Goal: Task Accomplishment & Management: Manage account settings

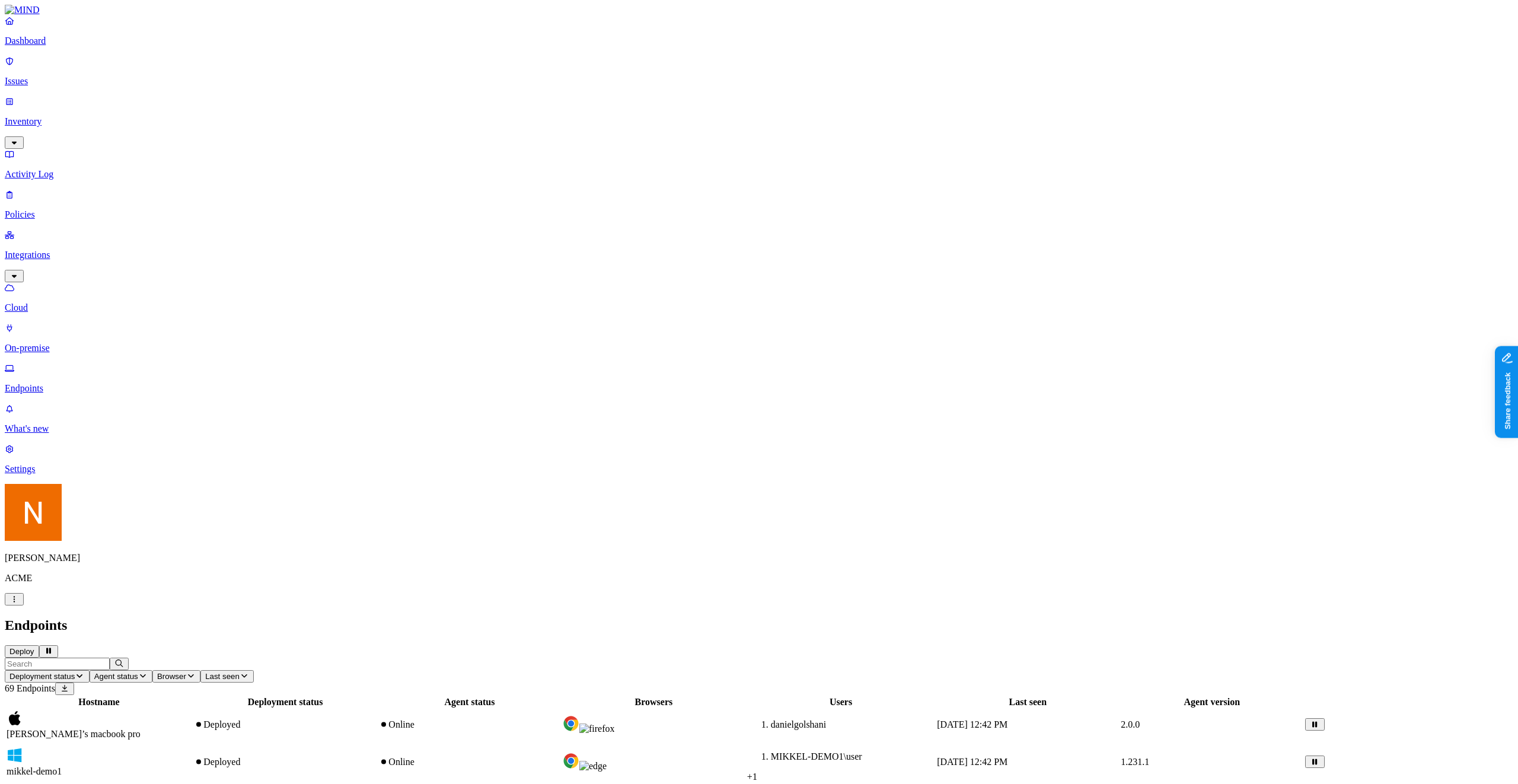
click at [51, 100] on link "Inventory" at bounding box center [759, 121] width 1509 height 51
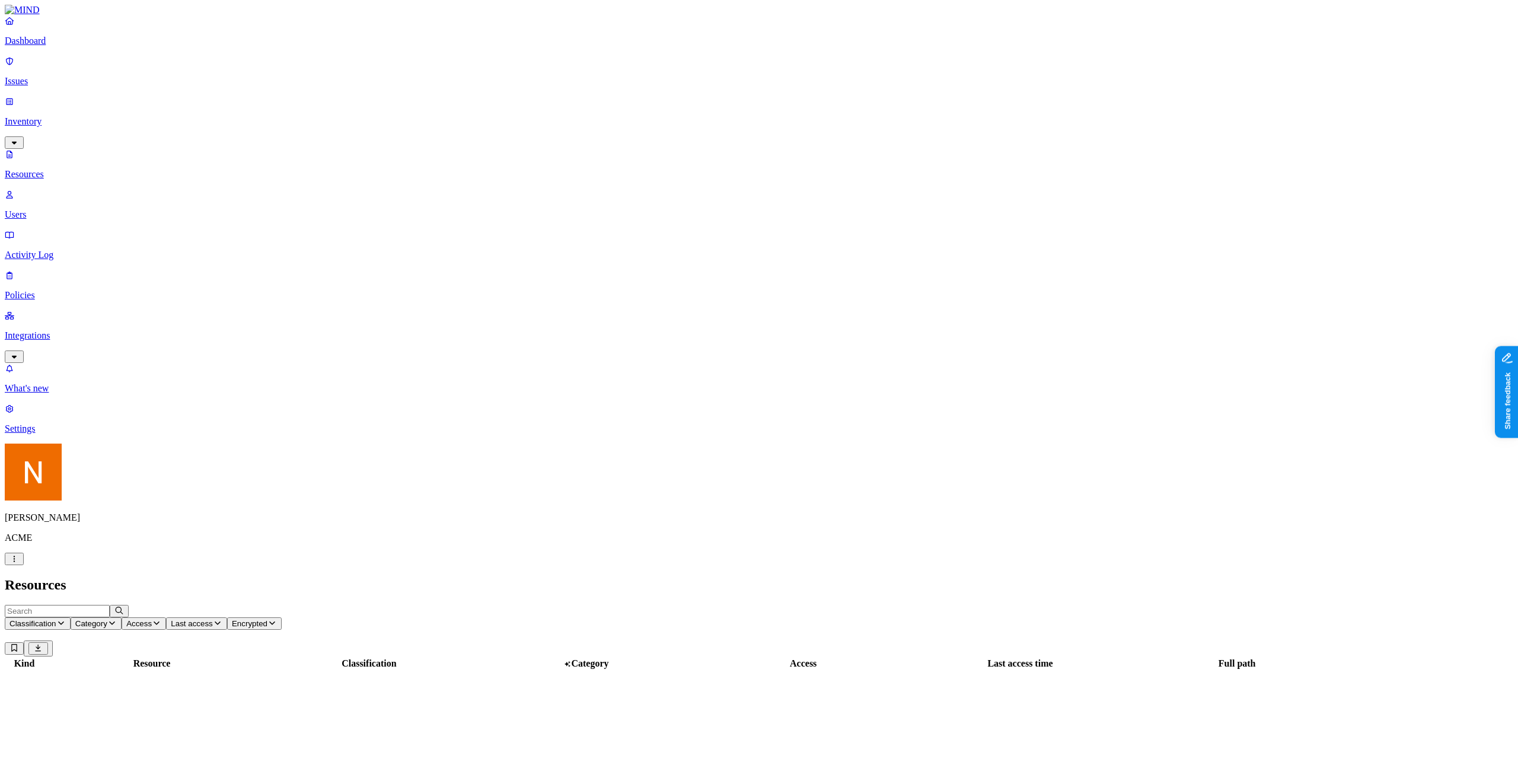
click at [43, 290] on p "Policies" at bounding box center [759, 295] width 1509 height 10
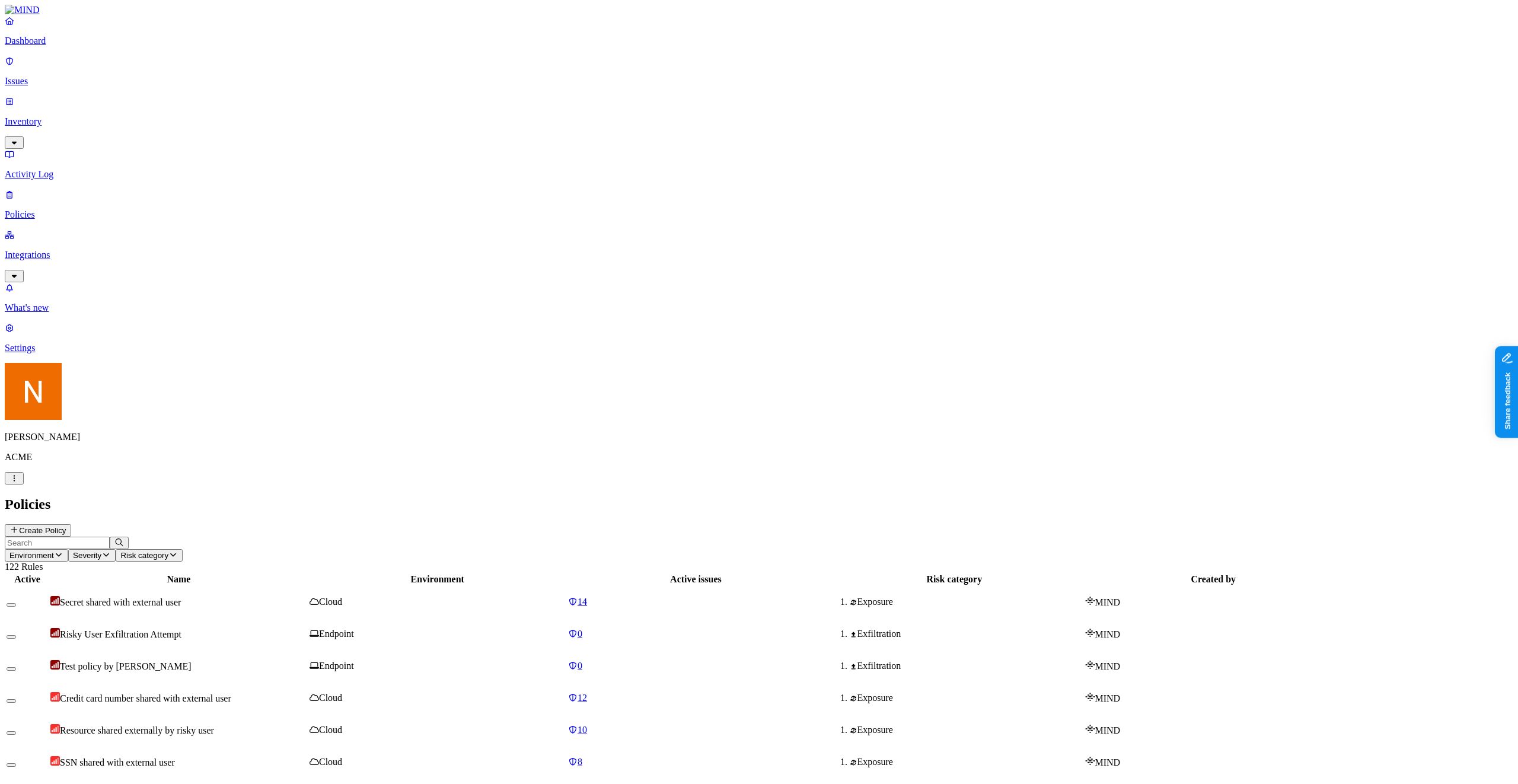
click at [308, 590] on td "Risky User Exfiltration Attempt" at bounding box center [179, 633] width 258 height 30
click at [307, 590] on div "Resource shared externally by risky user" at bounding box center [179, 730] width 257 height 12
click at [61, 229] on link "Integrations" at bounding box center [759, 254] width 1509 height 51
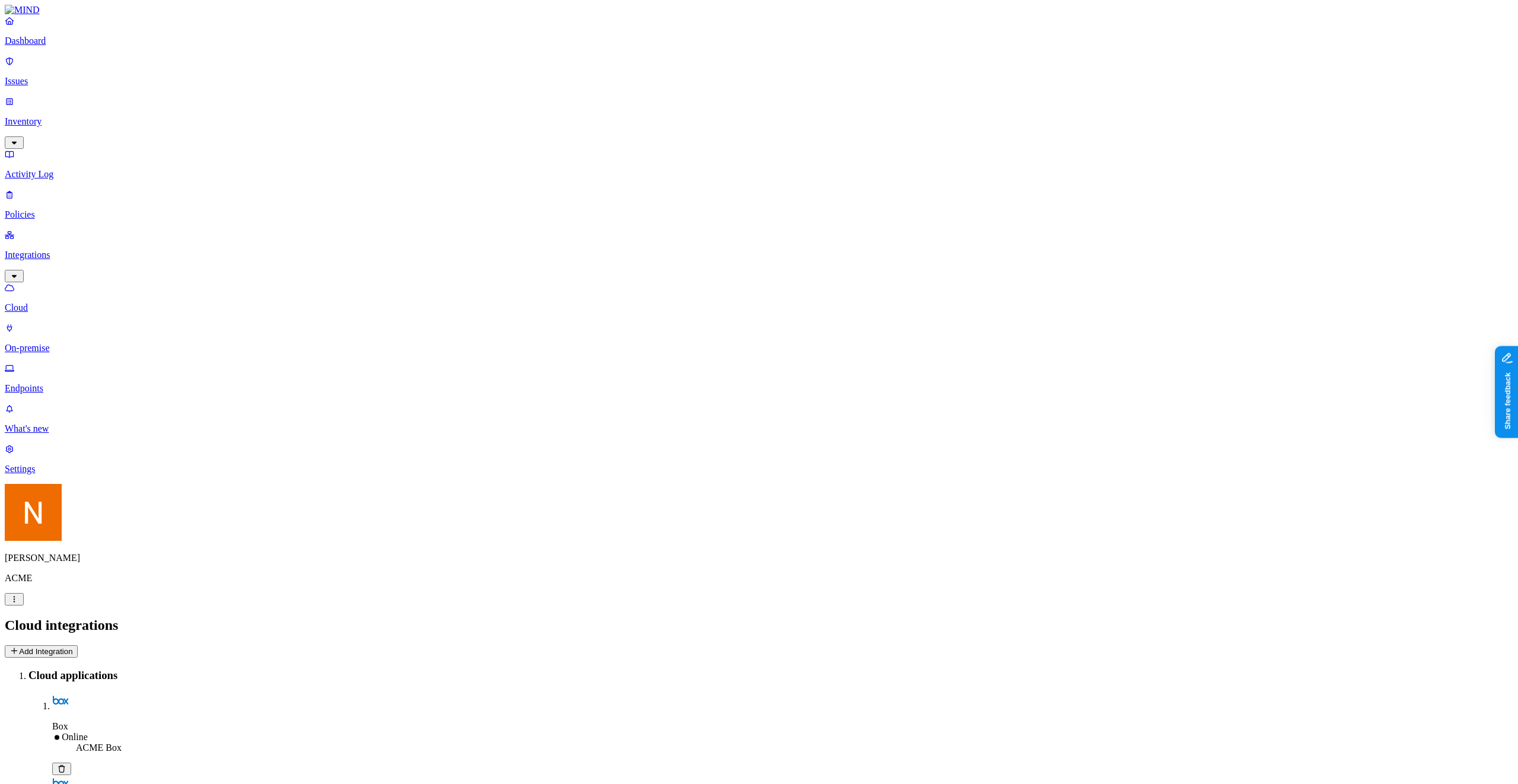
click at [75, 363] on link "Endpoints" at bounding box center [759, 378] width 1509 height 30
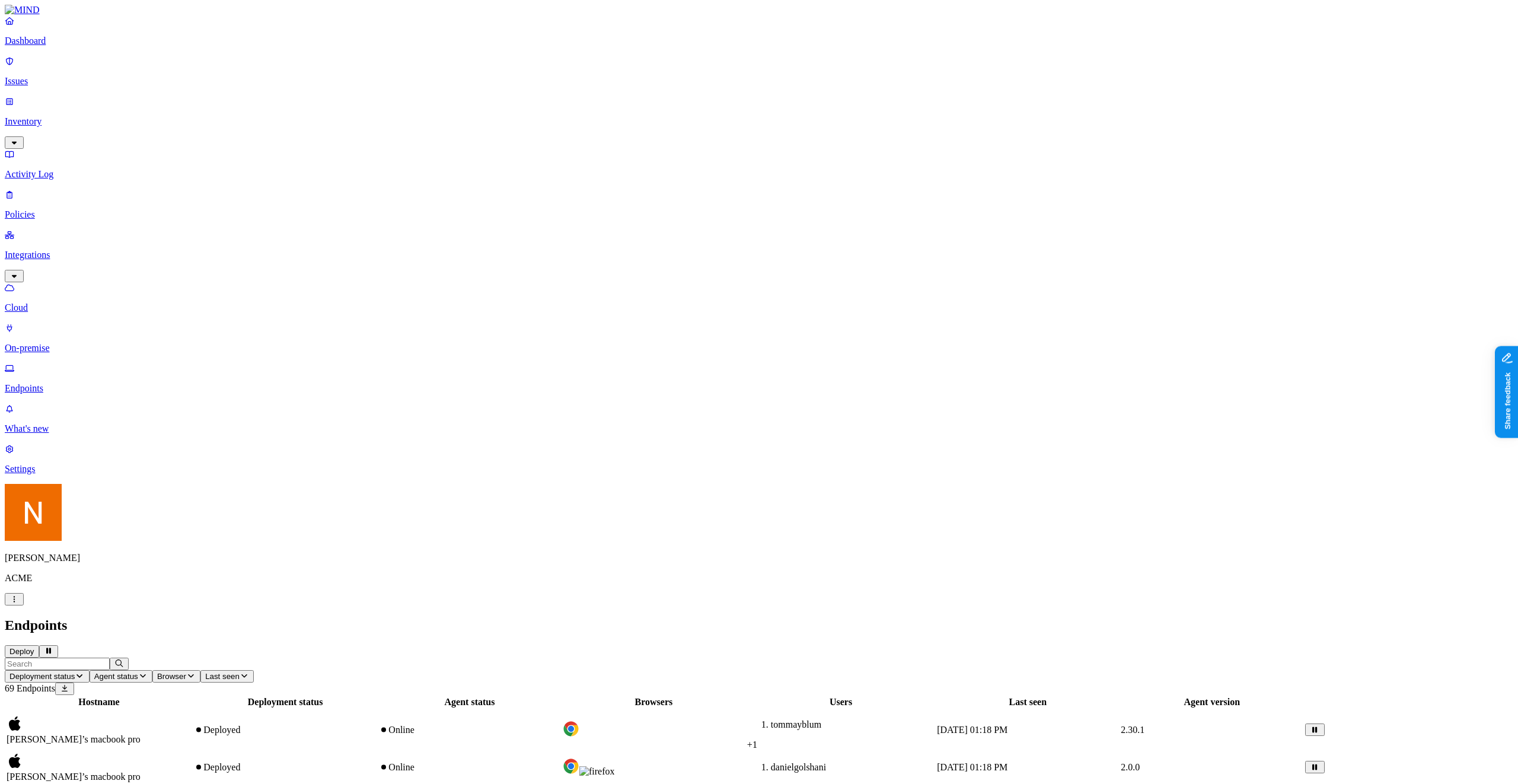
click at [74, 590] on span "Deployment status" at bounding box center [42, 676] width 65 height 9
click at [262, 123] on div "Deployment failed" at bounding box center [262, 144] width 0 height 42
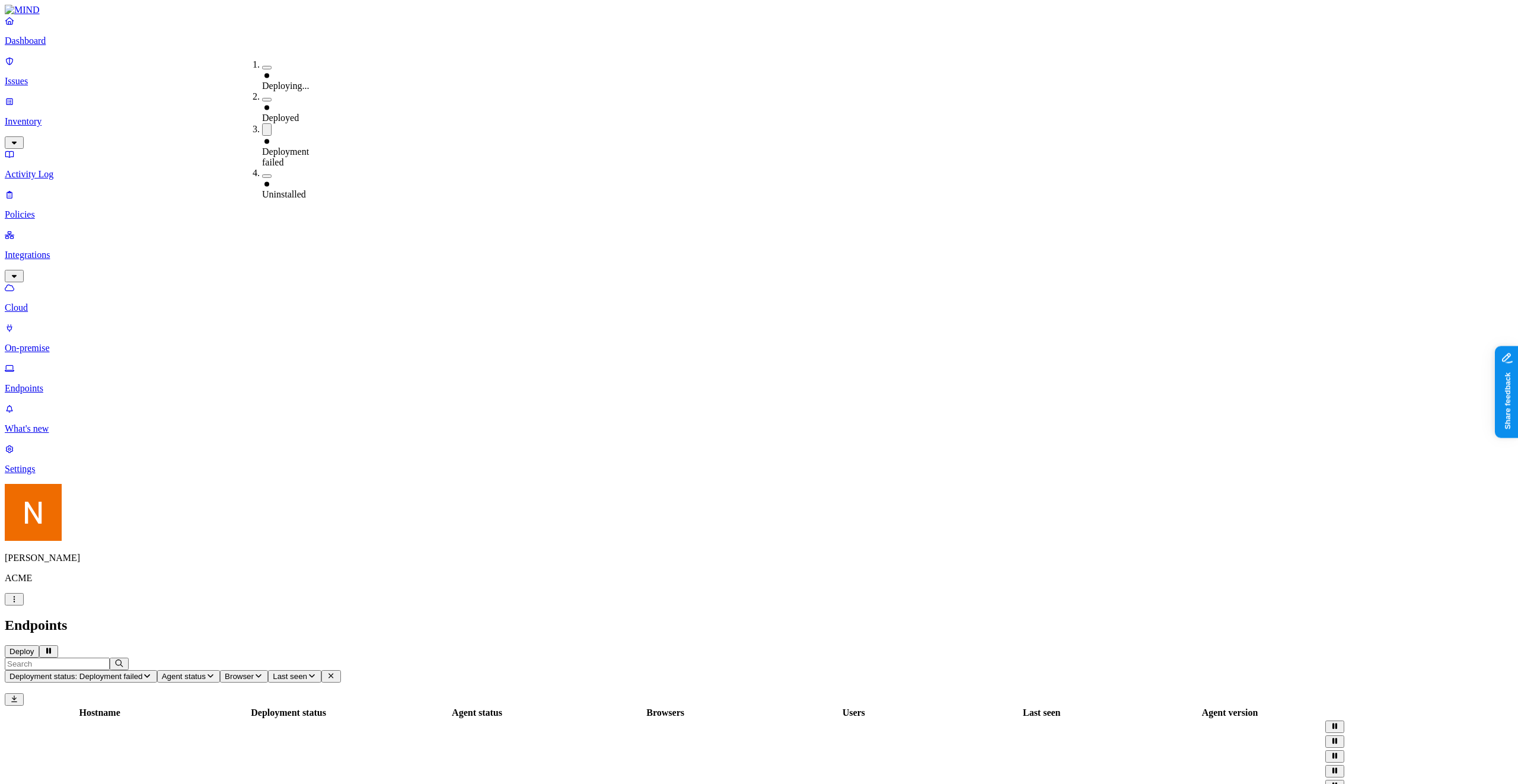
click at [262, 123] on div "Deployment failed" at bounding box center [262, 146] width 0 height 45
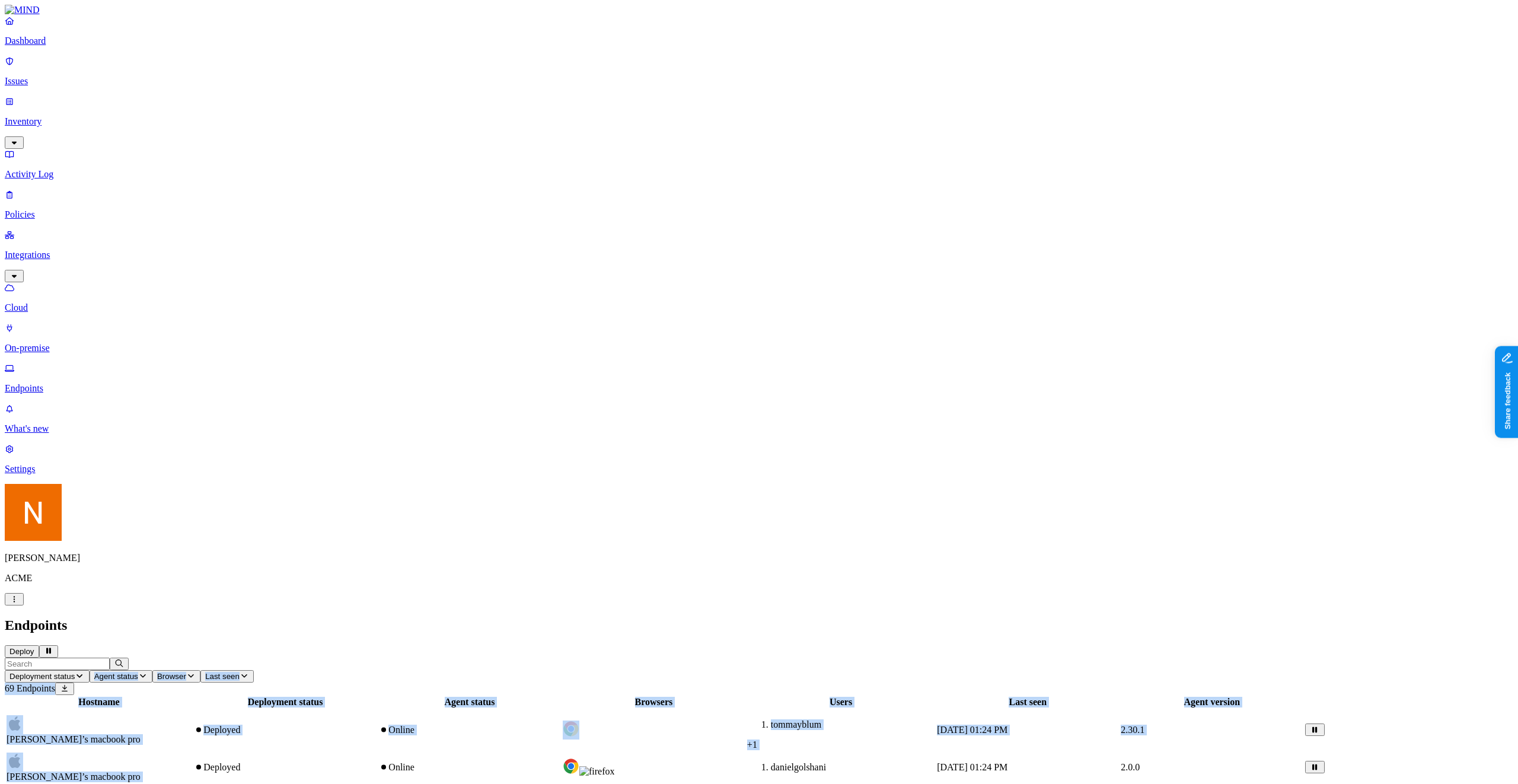
click at [84, 590] on icon "button" at bounding box center [79, 675] width 10 height 7
click at [309, 144] on span "Deployment failed" at bounding box center [285, 155] width 47 height 21
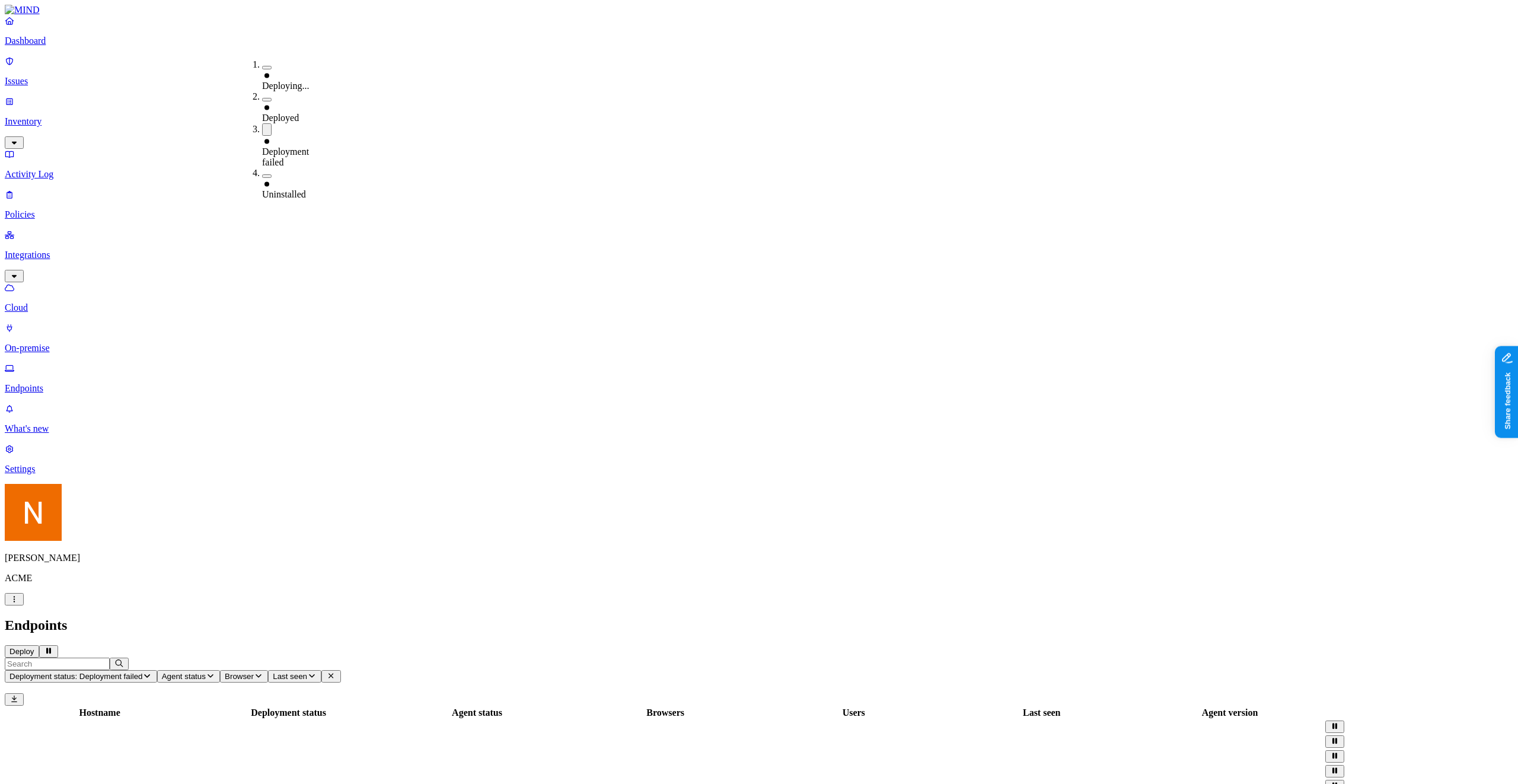
click at [592, 590] on h2 "Endpoints" at bounding box center [759, 626] width 1509 height 16
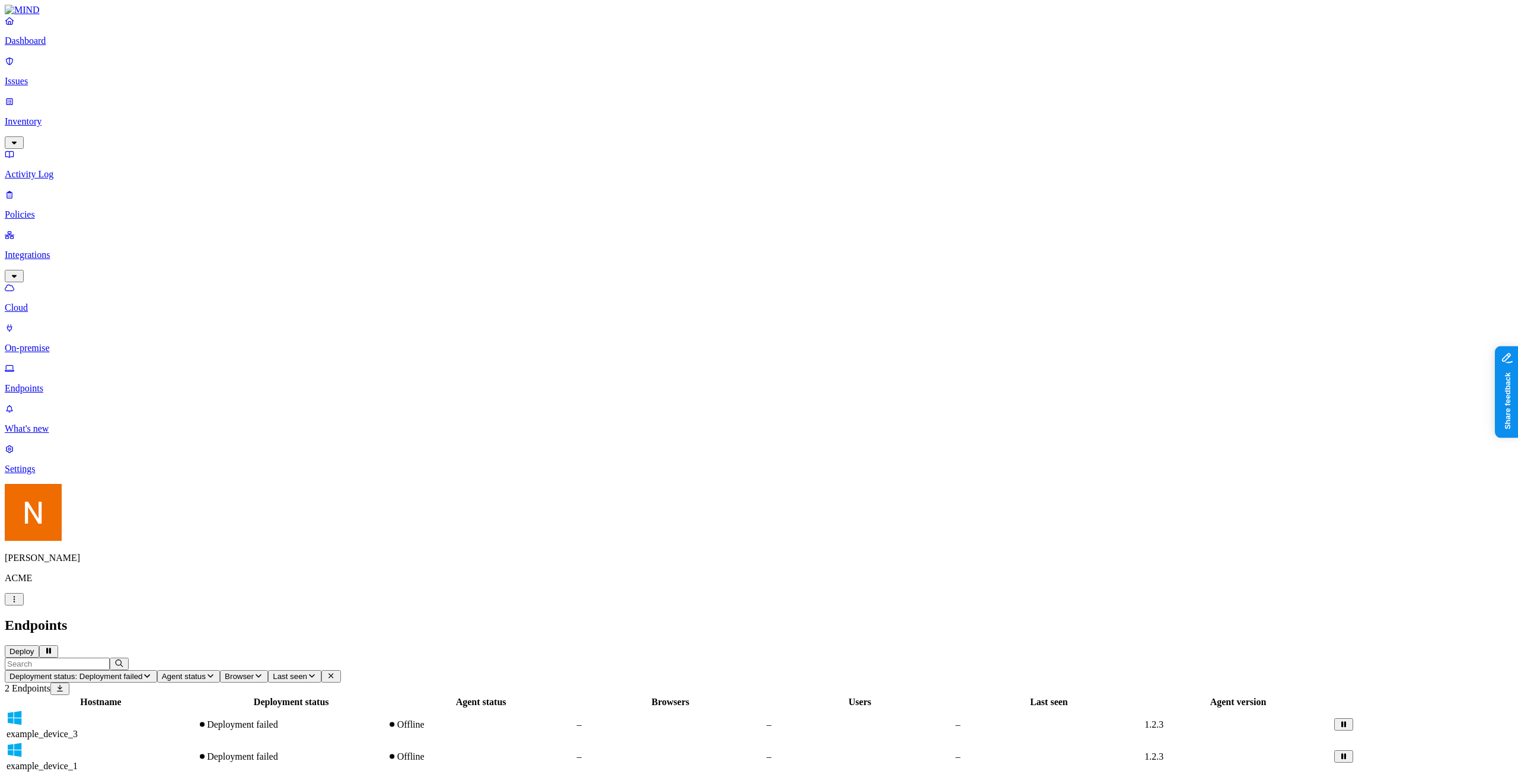
click at [574, 590] on td "Offline" at bounding box center [481, 756] width 188 height 30
click at [761, 590] on div "Hostname Deployment status Agent status Browsers Users Last seen Agent version …" at bounding box center [759, 733] width 1509 height 78
click at [83, 383] on p "Endpoints" at bounding box center [759, 388] width 1509 height 10
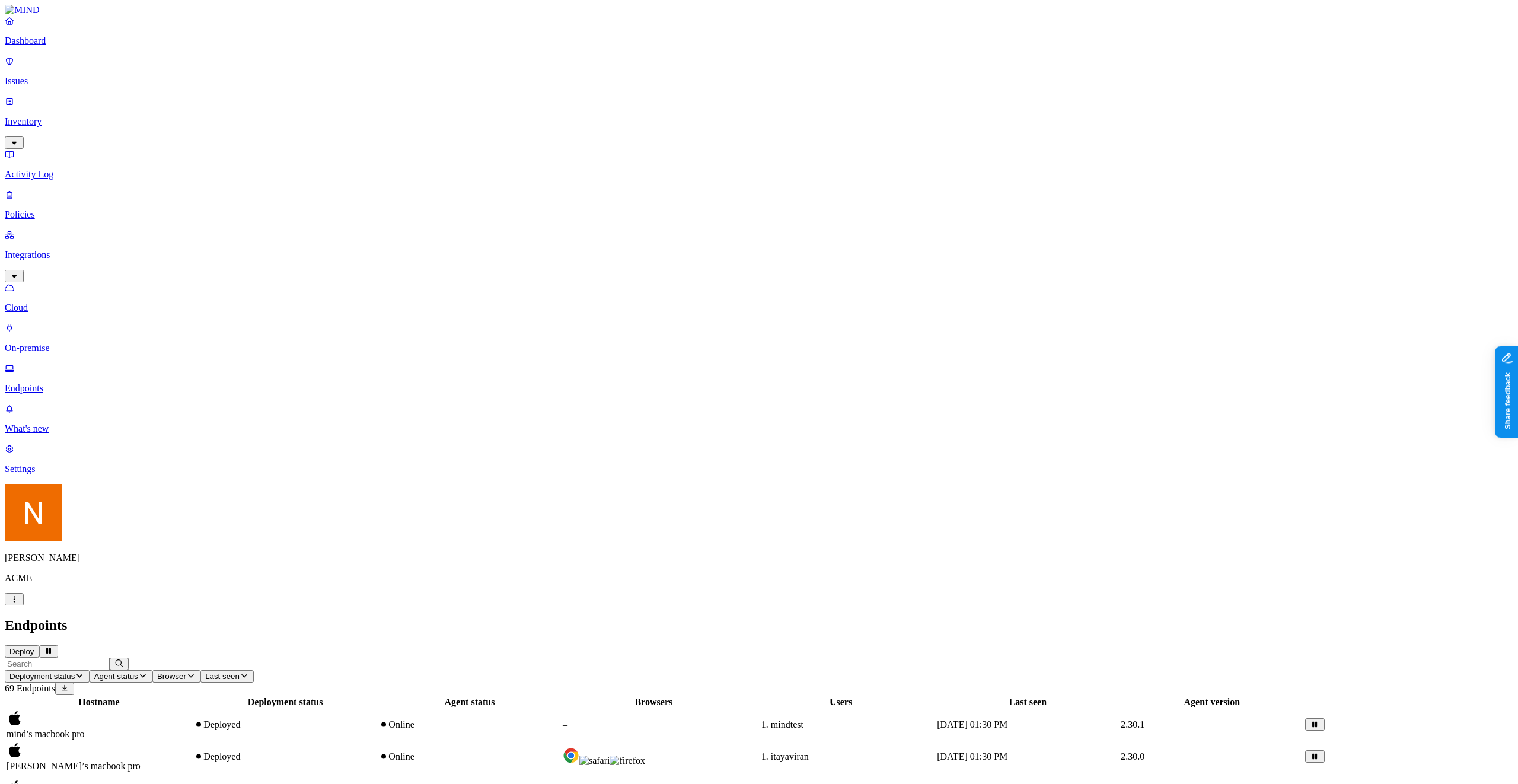
click at [86, 302] on p "Cloud" at bounding box center [759, 307] width 1509 height 10
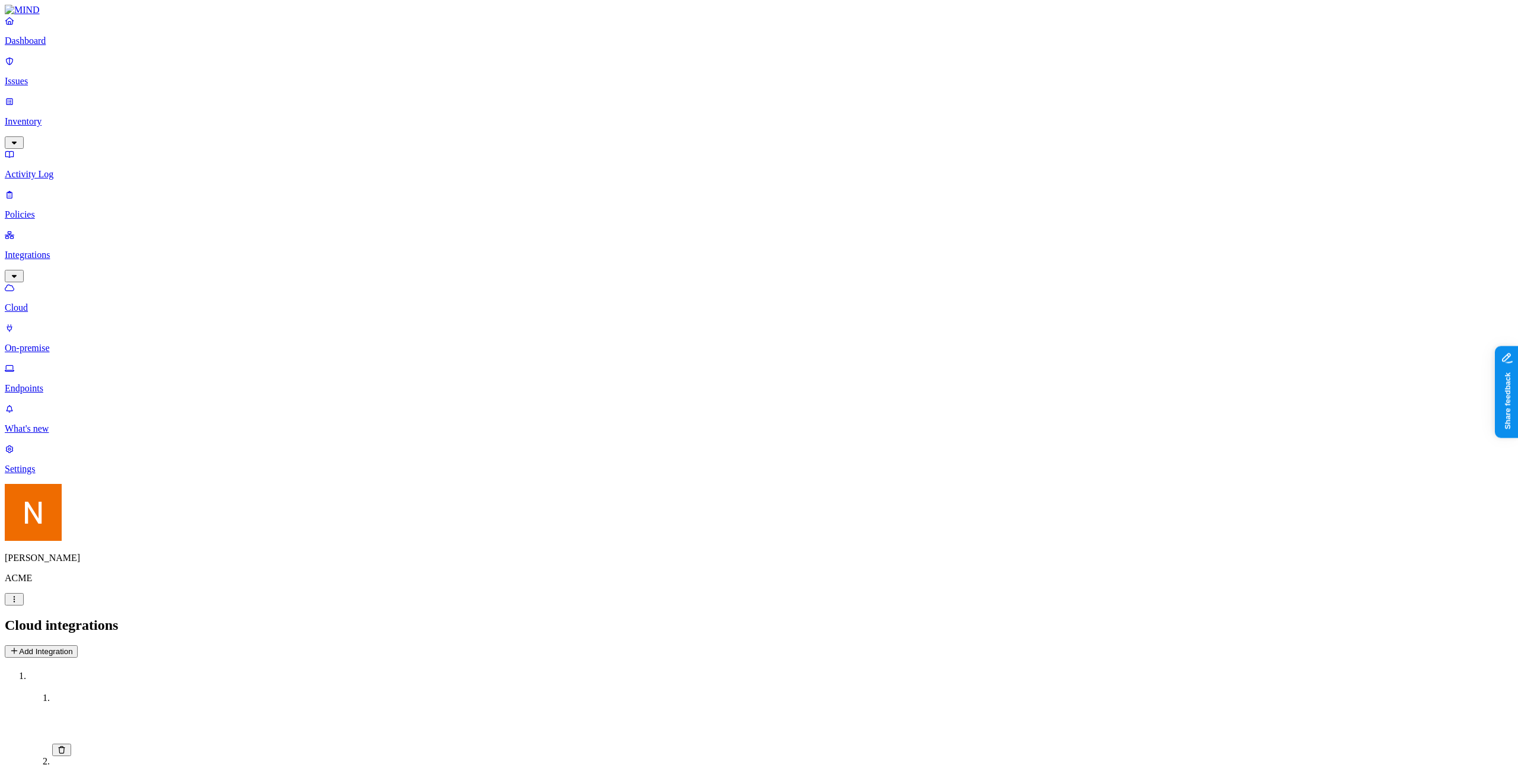
click at [75, 189] on link "Policies" at bounding box center [759, 204] width 1509 height 30
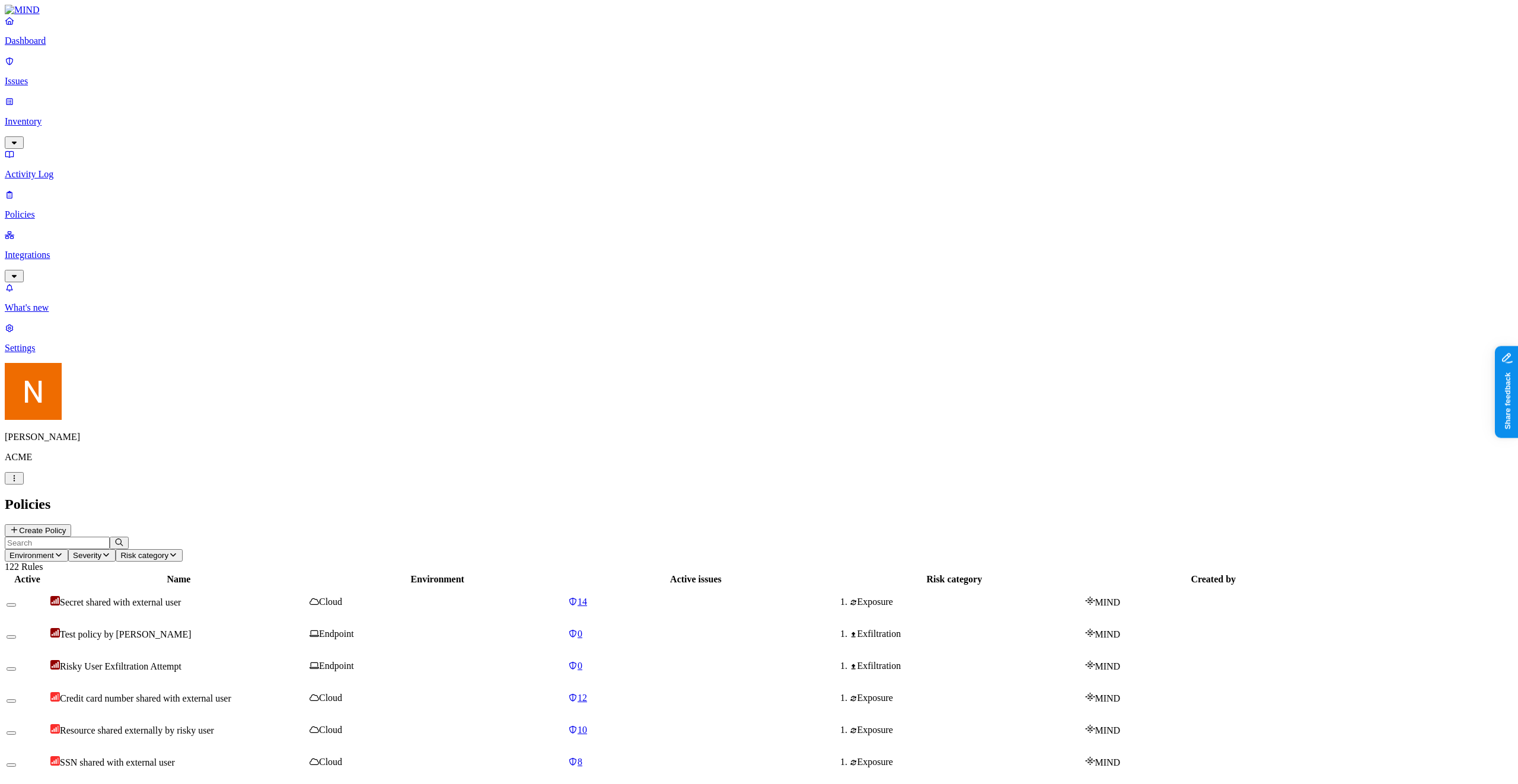
click at [71, 524] on button "Create Policy" at bounding box center [37, 530] width 66 height 13
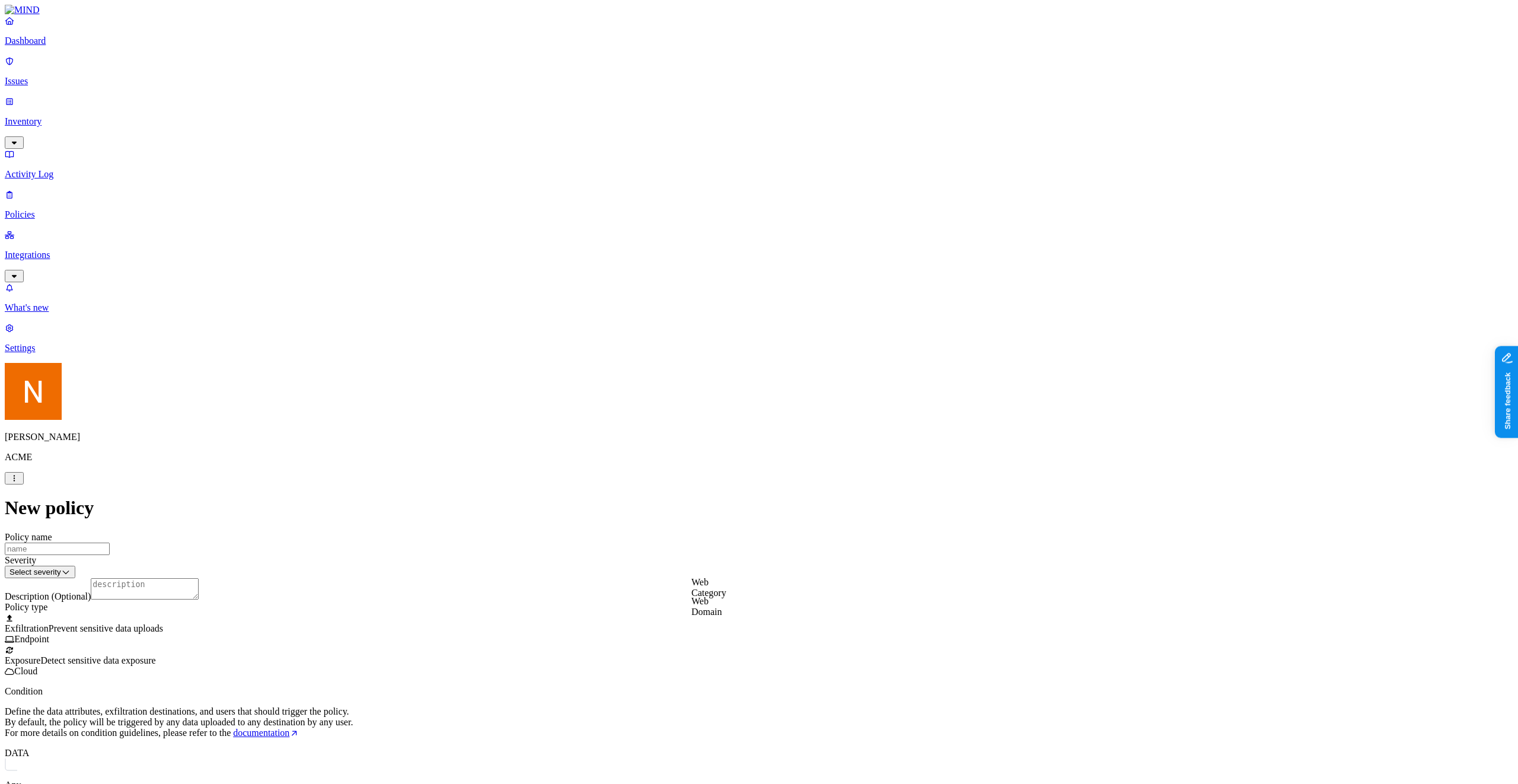
click at [684, 590] on div "Any" at bounding box center [759, 782] width 1509 height 48
click at [24, 590] on icon "button" at bounding box center [19, 798] width 10 height 7
click at [28, 590] on button "button" at bounding box center [19, 798] width 19 height 13
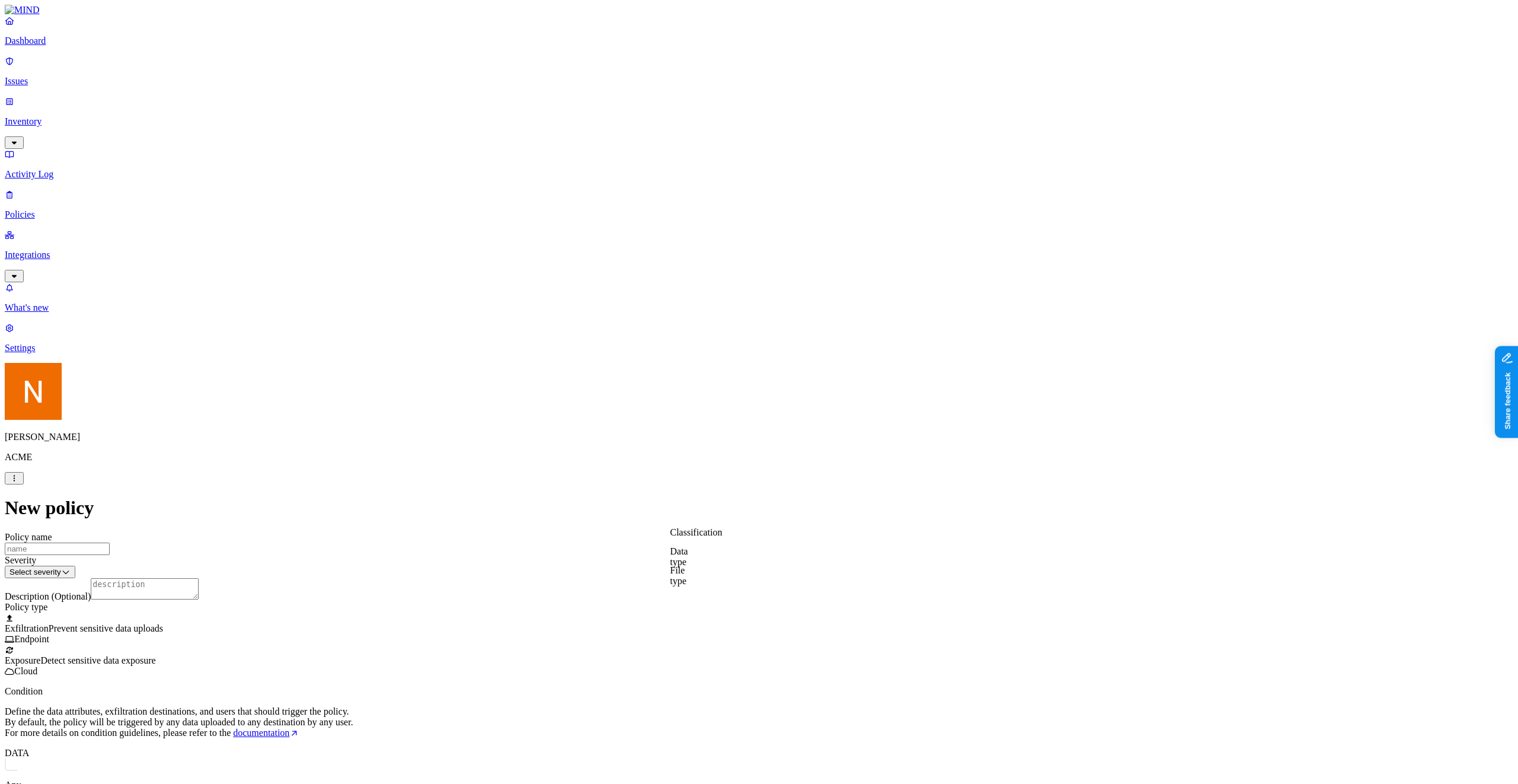
click at [705, 537] on label "Classification" at bounding box center [696, 533] width 52 height 10
click at [61, 96] on link "Inventory" at bounding box center [759, 121] width 1509 height 51
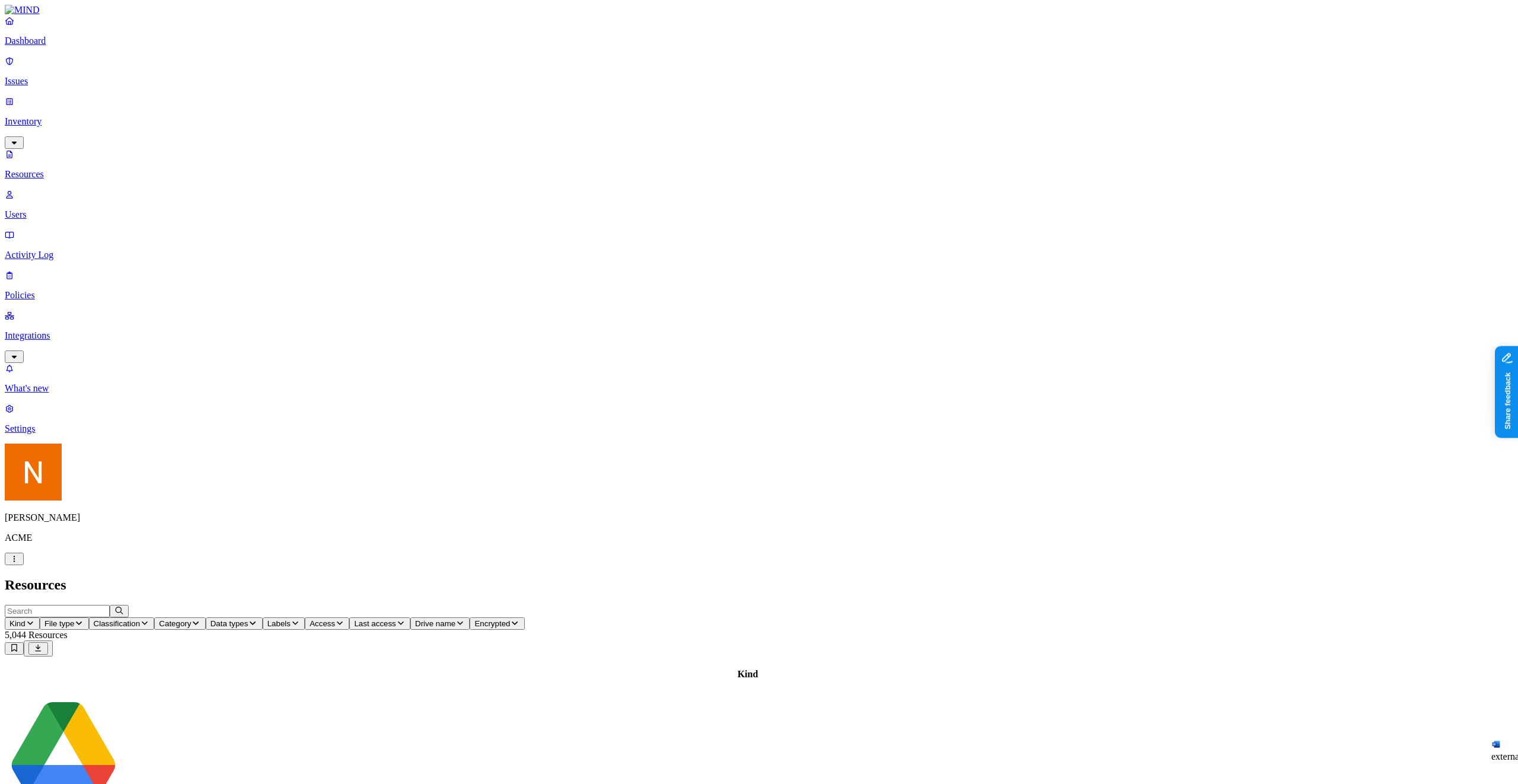
click at [150, 590] on icon "button" at bounding box center [144, 623] width 10 height 7
type button "on"
click at [141, 590] on span "Classification" at bounding box center [117, 623] width 47 height 9
click at [442, 577] on header "Resources" at bounding box center [759, 585] width 1509 height 16
click at [80, 46] on link "Dashboard" at bounding box center [759, 30] width 1509 height 30
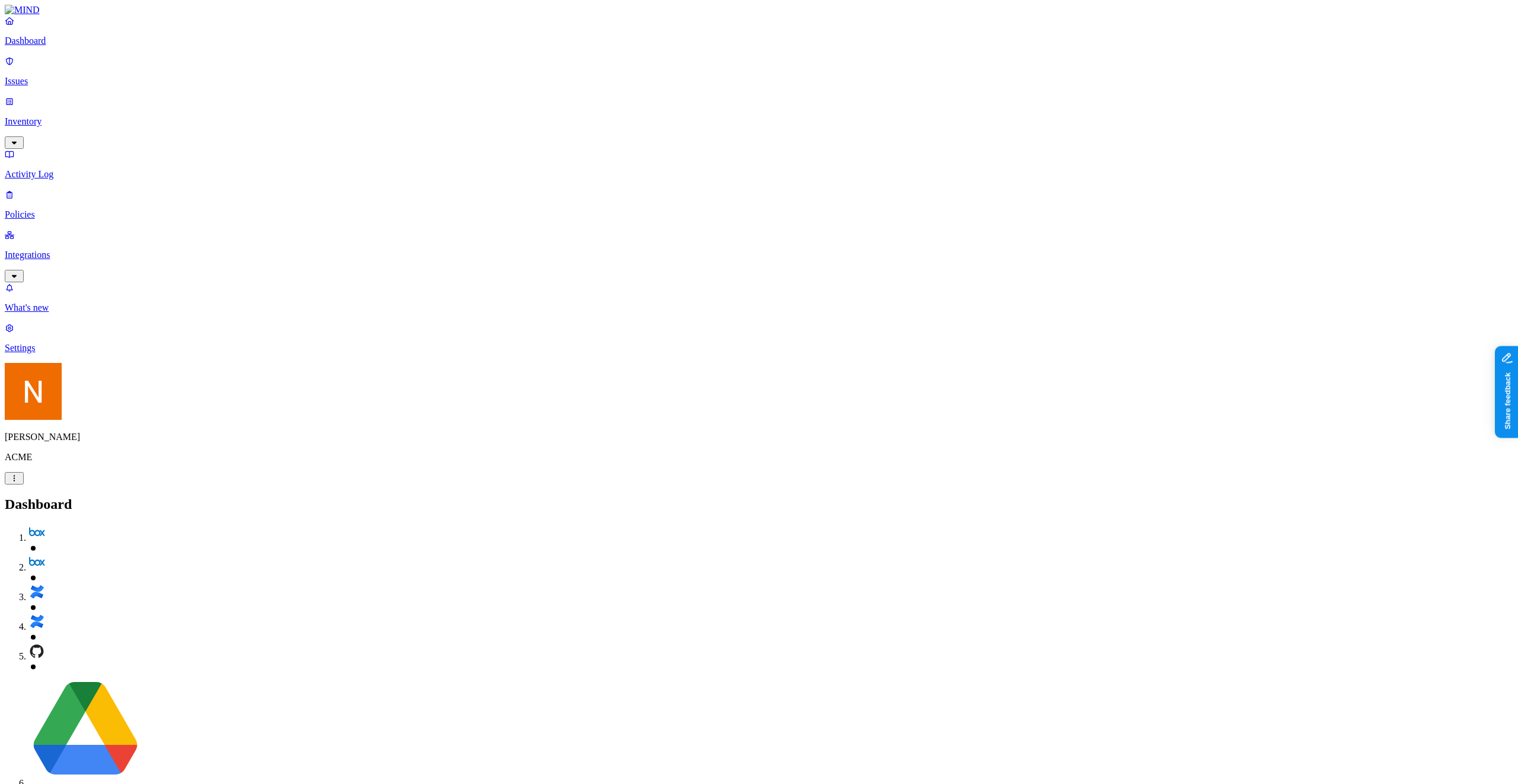
click at [54, 209] on p "Policies" at bounding box center [759, 214] width 1509 height 10
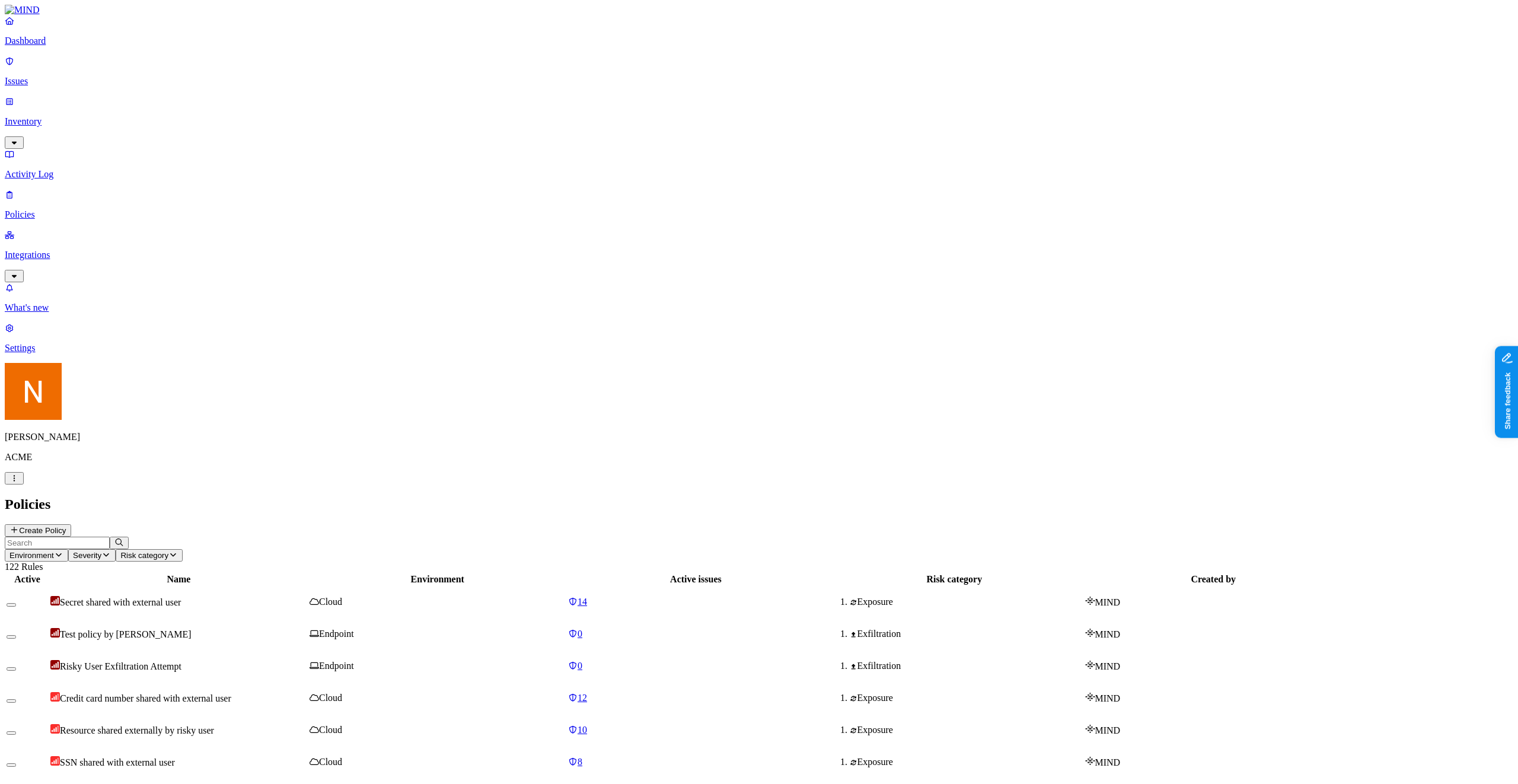
click at [71, 524] on button "Create Policy" at bounding box center [37, 530] width 66 height 13
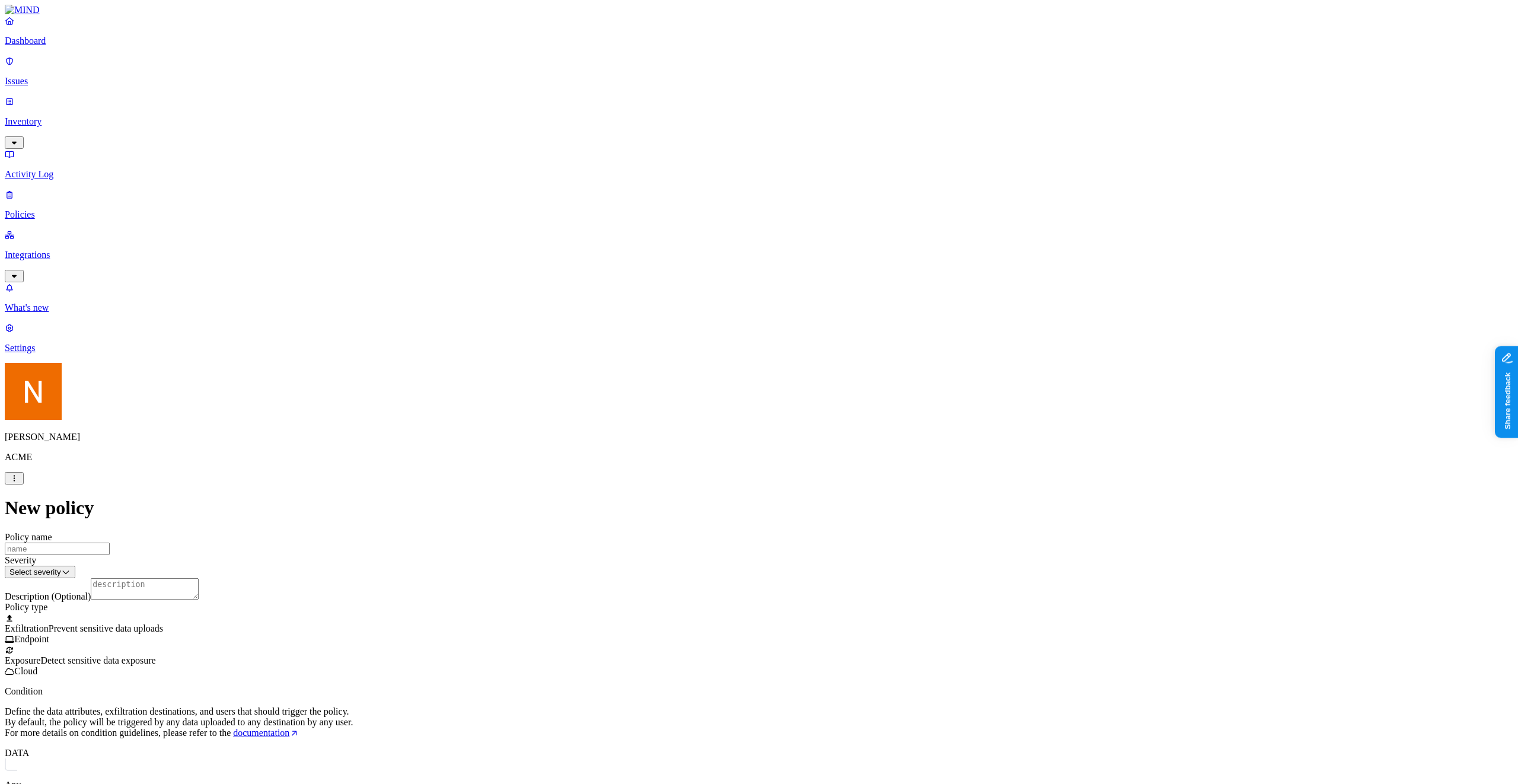
click at [156, 590] on span "Detect sensitive data exposure" at bounding box center [97, 661] width 115 height 10
click at [667, 590] on div "Any" at bounding box center [759, 782] width 1509 height 48
click at [28, 590] on button "button" at bounding box center [19, 798] width 19 height 13
click at [685, 537] on label "Classification" at bounding box center [696, 533] width 52 height 10
click at [48, 189] on link "Policies" at bounding box center [759, 204] width 1509 height 30
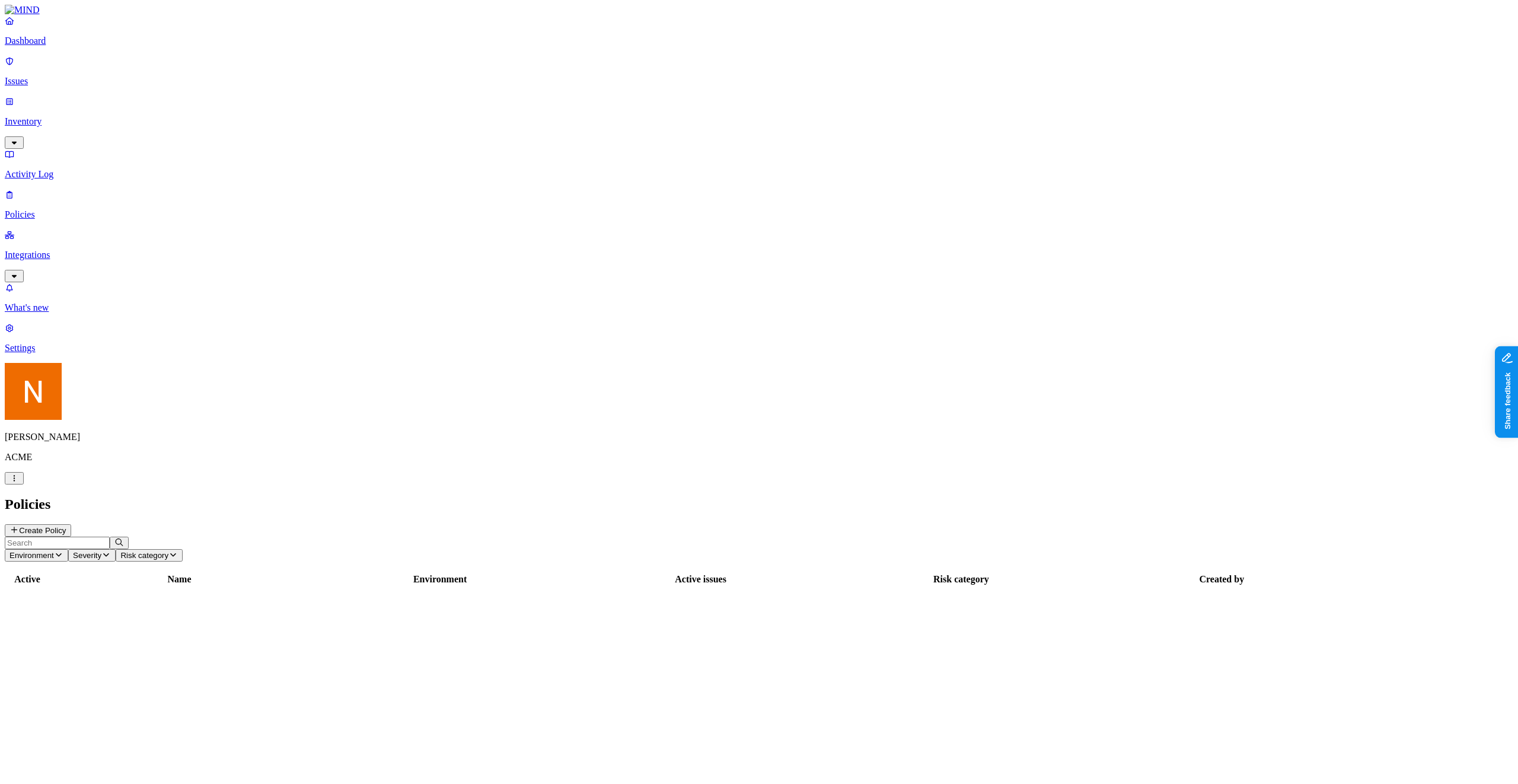
click at [48, 229] on link "Integrations" at bounding box center [759, 254] width 1509 height 51
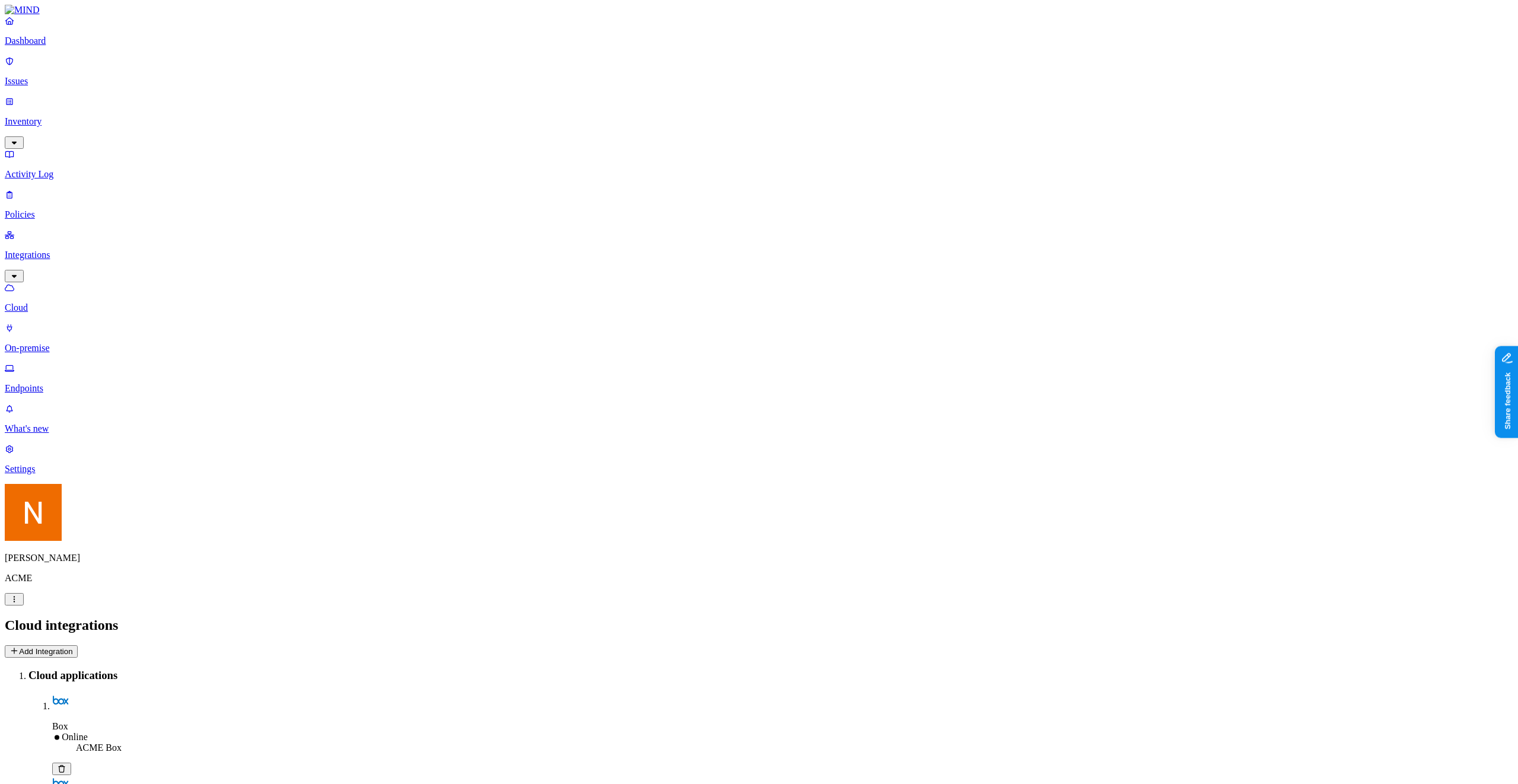
click at [77, 590] on button "Add Integration" at bounding box center [41, 651] width 73 height 13
click at [73, 116] on p "Inventory" at bounding box center [759, 121] width 1509 height 10
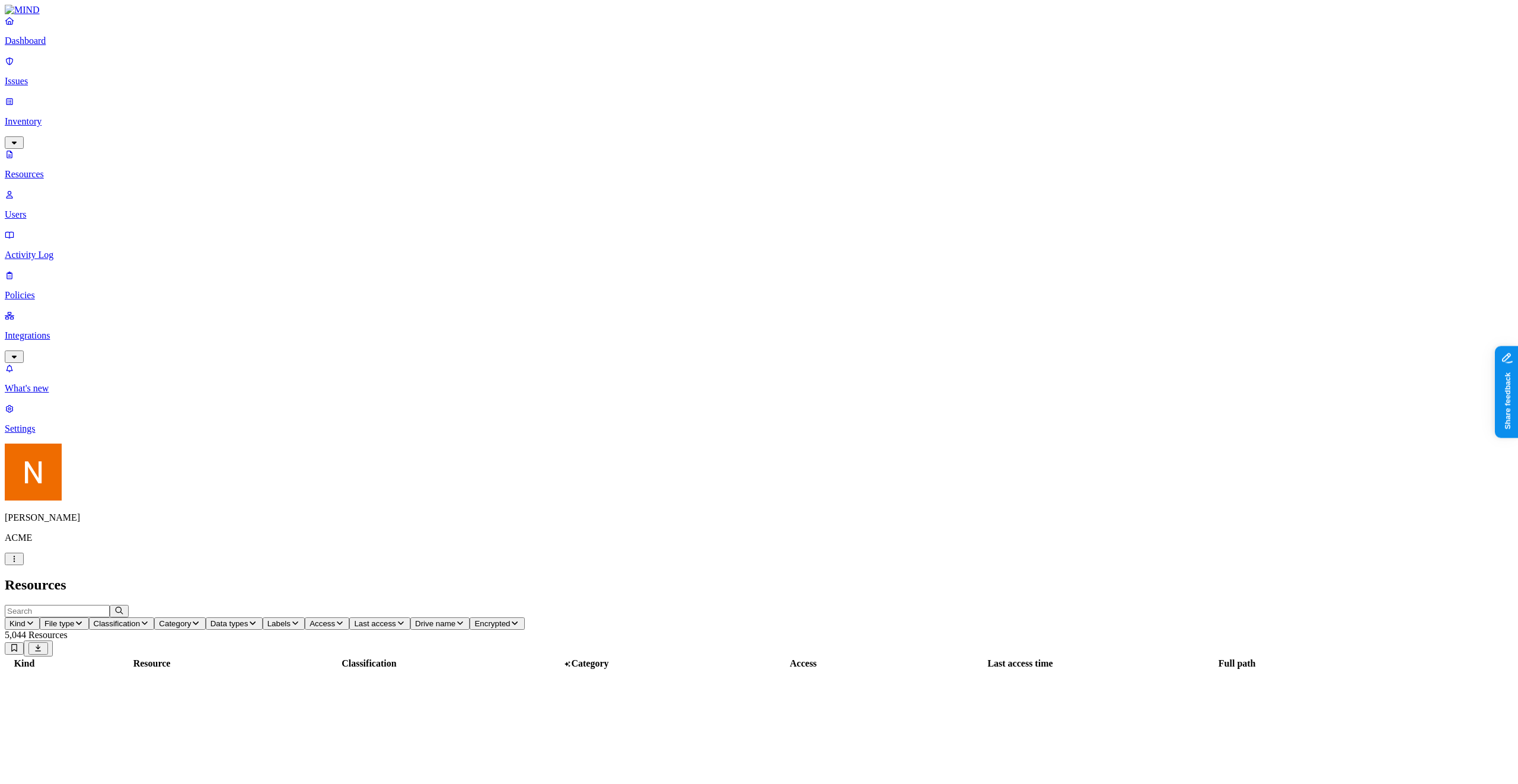
click at [62, 330] on p "Integrations" at bounding box center [759, 335] width 1509 height 10
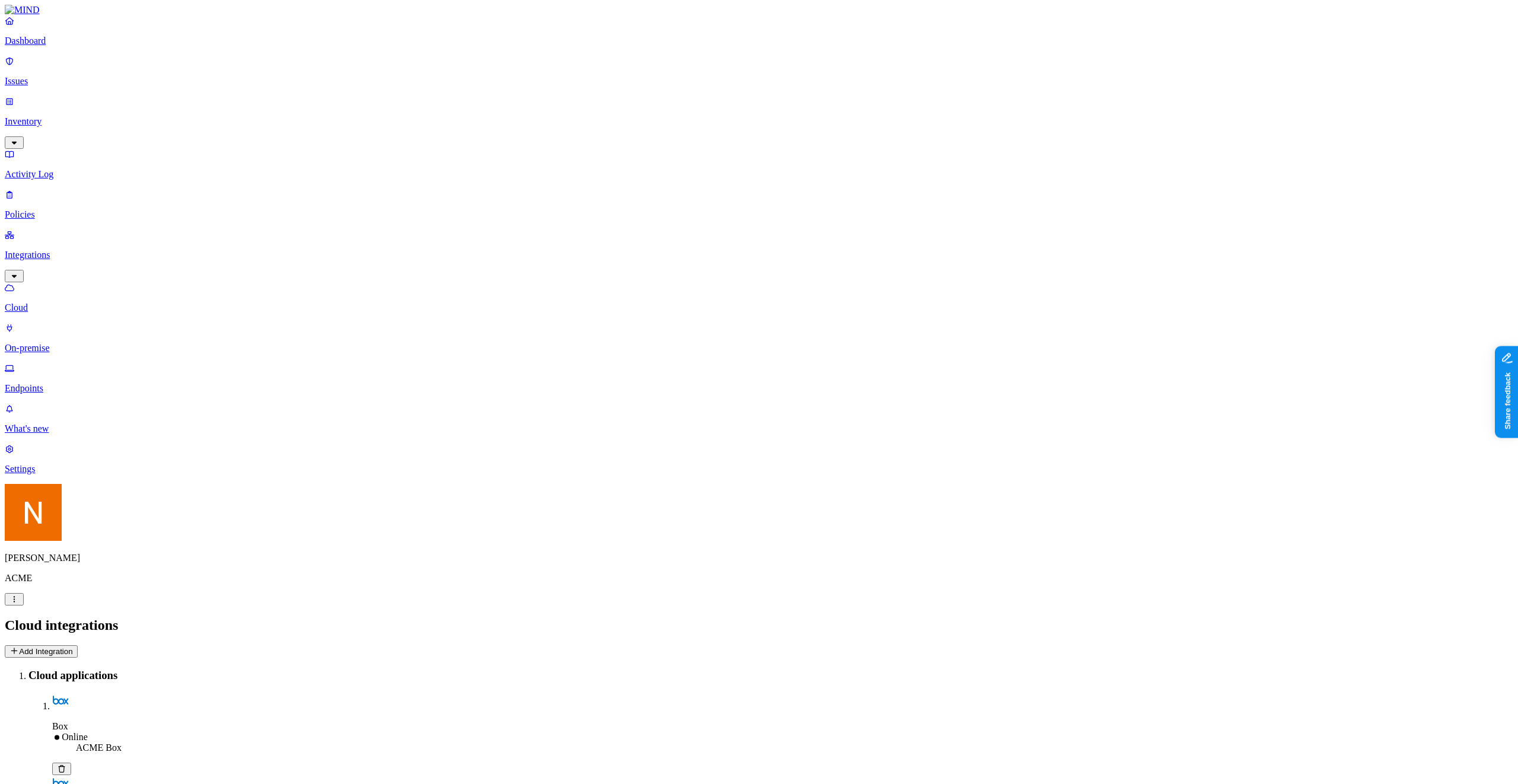
click at [69, 250] on p "Integrations" at bounding box center [759, 255] width 1509 height 10
click at [73, 209] on p "Policies" at bounding box center [759, 214] width 1509 height 10
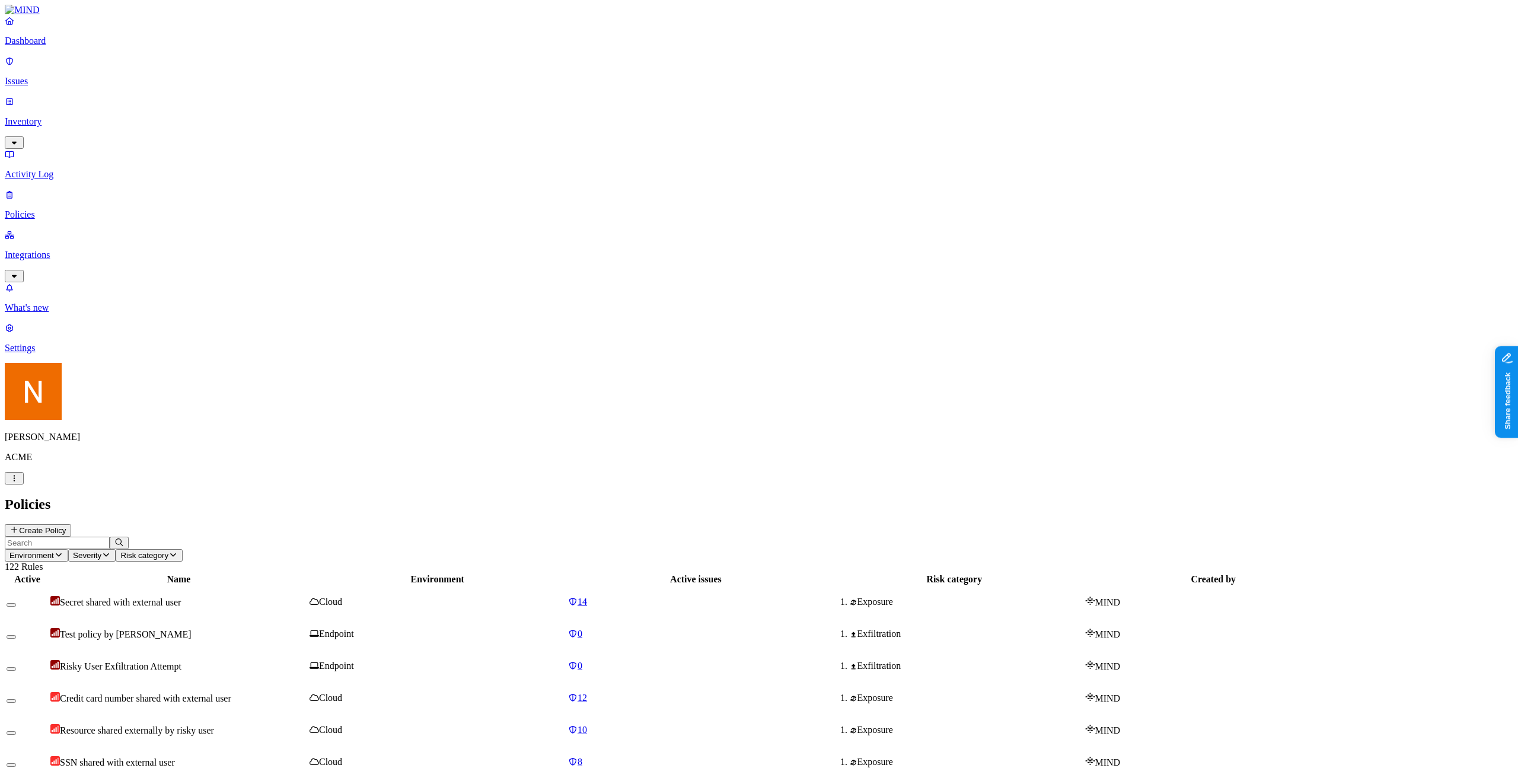
click at [93, 169] on p "Activity Log" at bounding box center [759, 174] width 1509 height 10
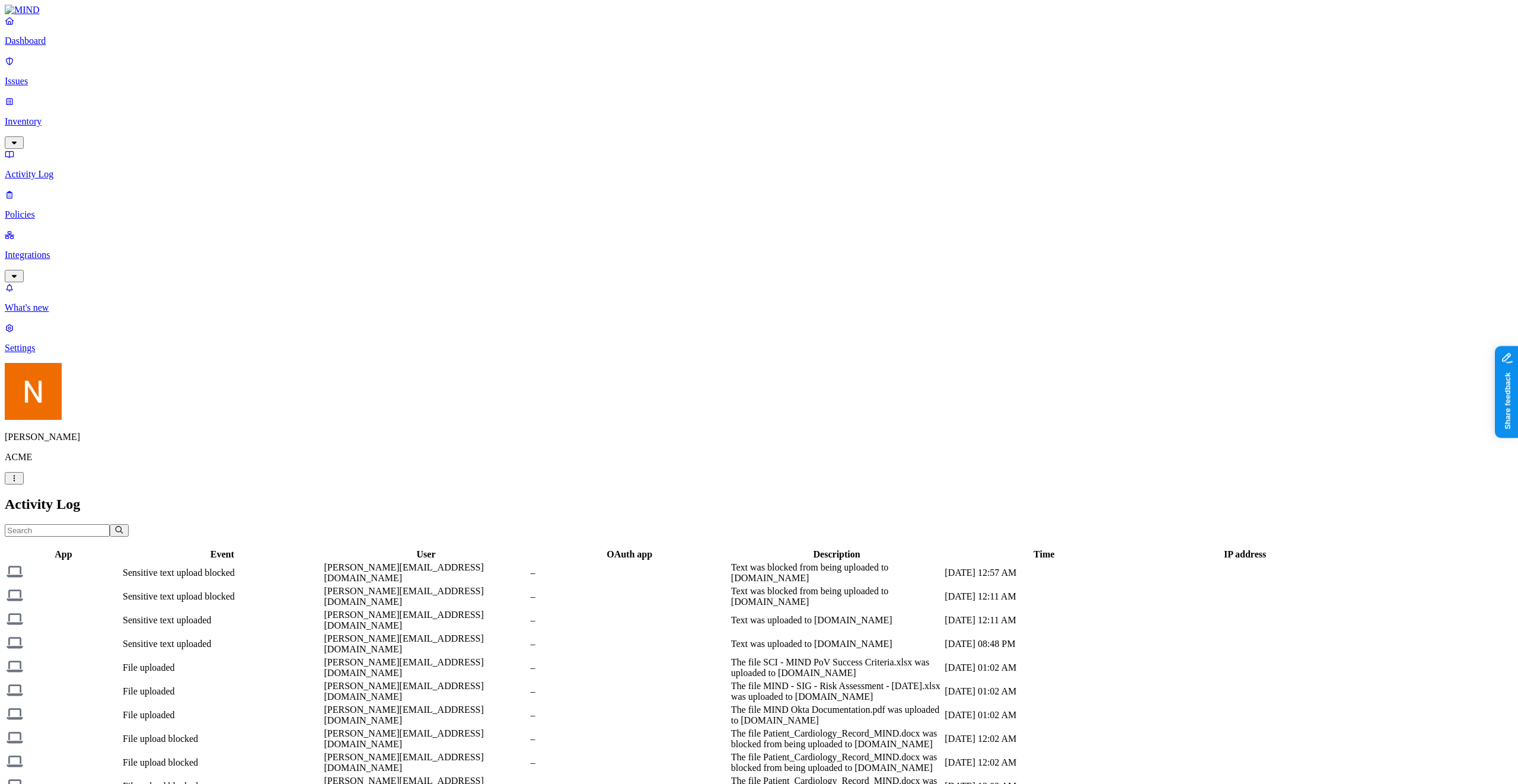
click at [103, 96] on link "Inventory" at bounding box center [759, 121] width 1509 height 51
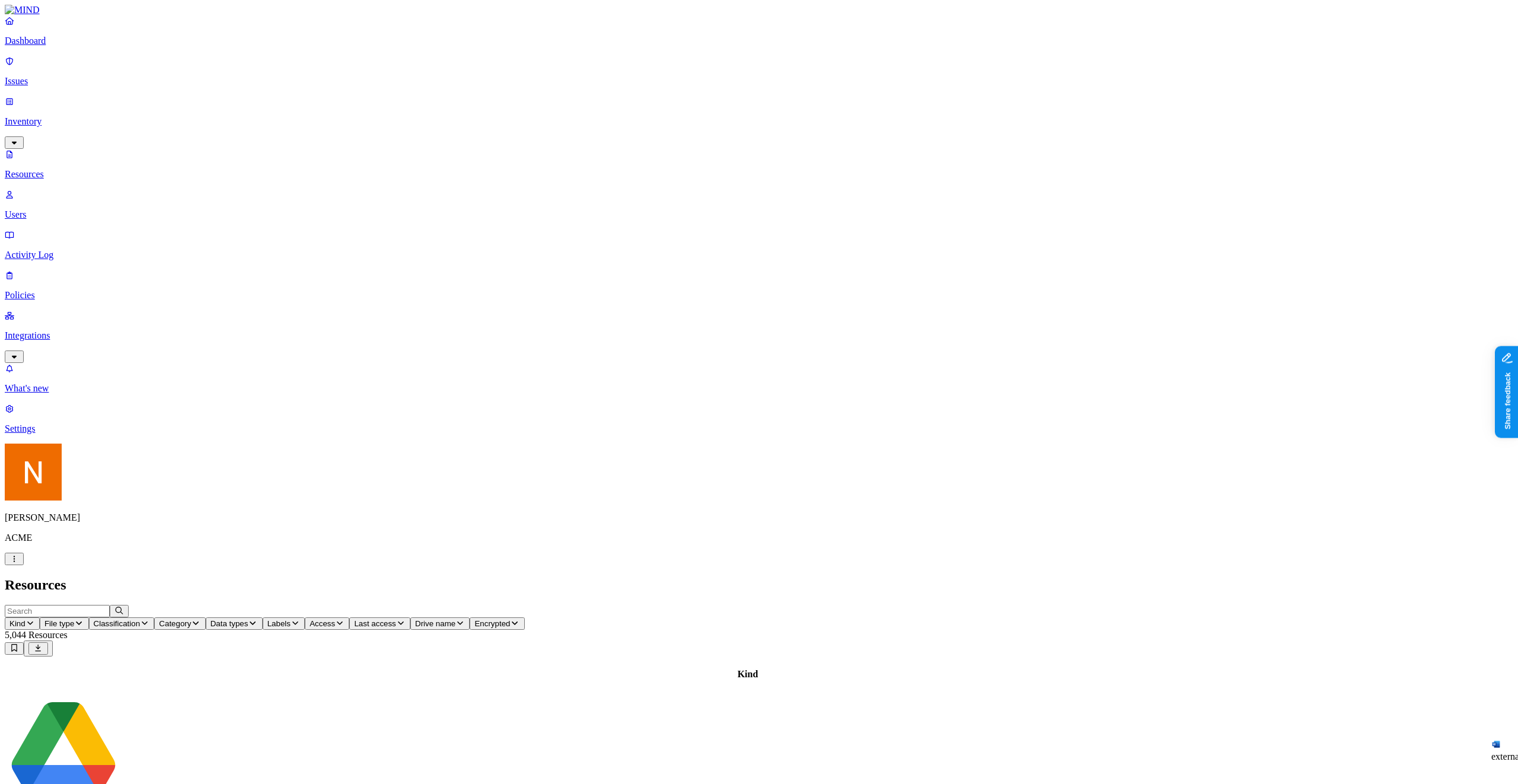
click at [63, 77] on p "Issues" at bounding box center [759, 81] width 1509 height 10
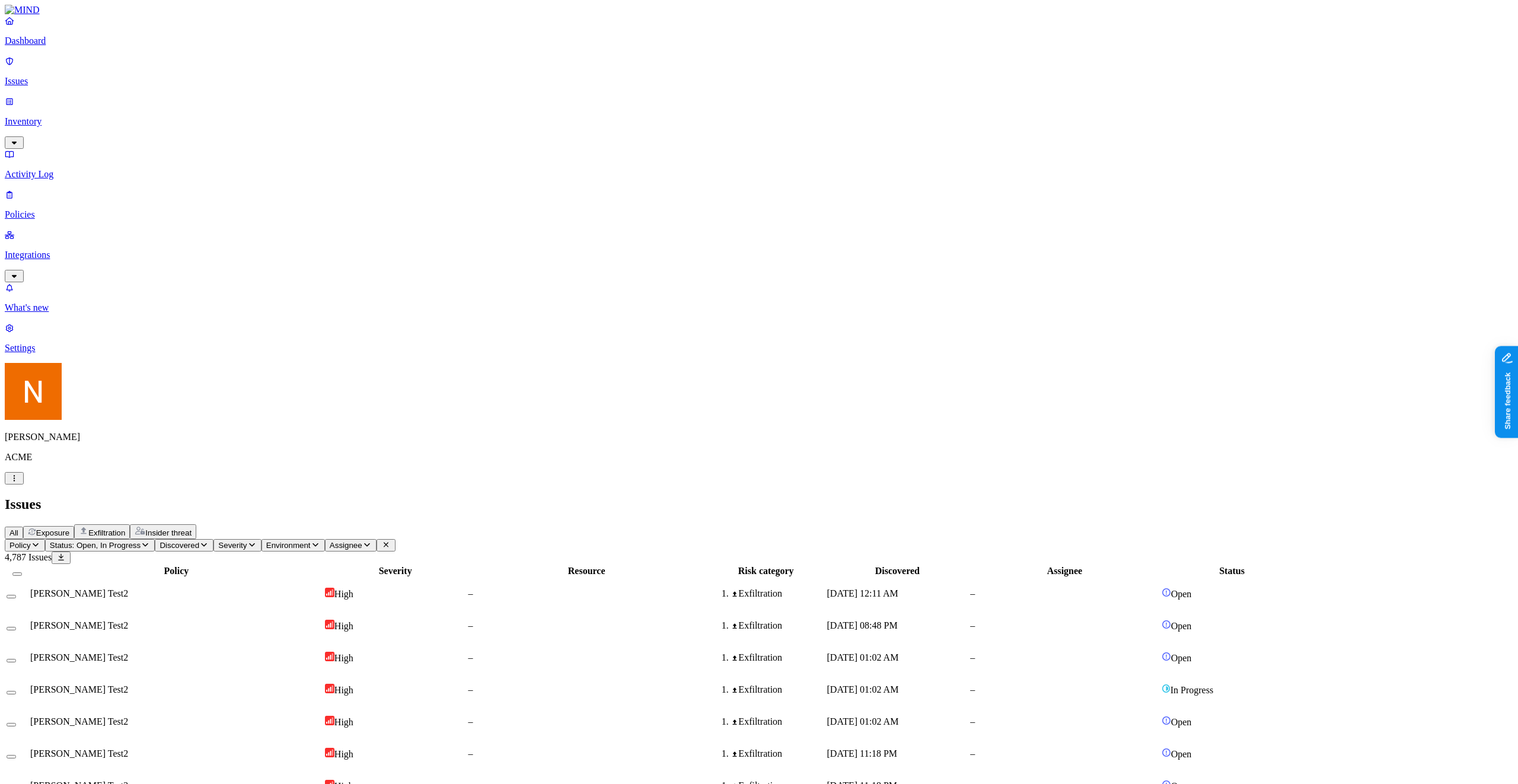
click at [125, 528] on span "Exfiltration" at bounding box center [106, 533] width 36 height 9
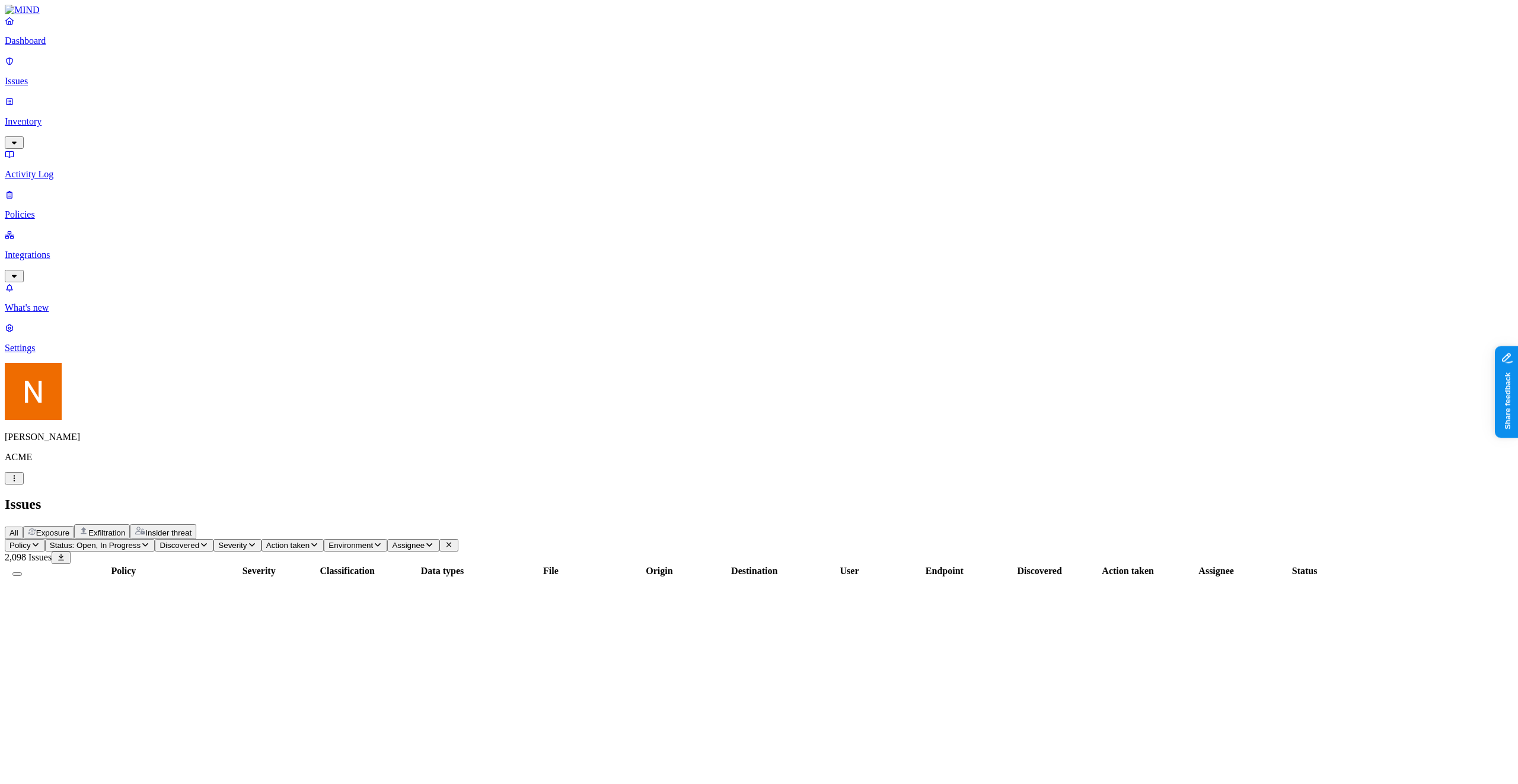
click at [228, 524] on div "All Exposure Exfiltration Insider threat" at bounding box center [759, 532] width 1509 height 15
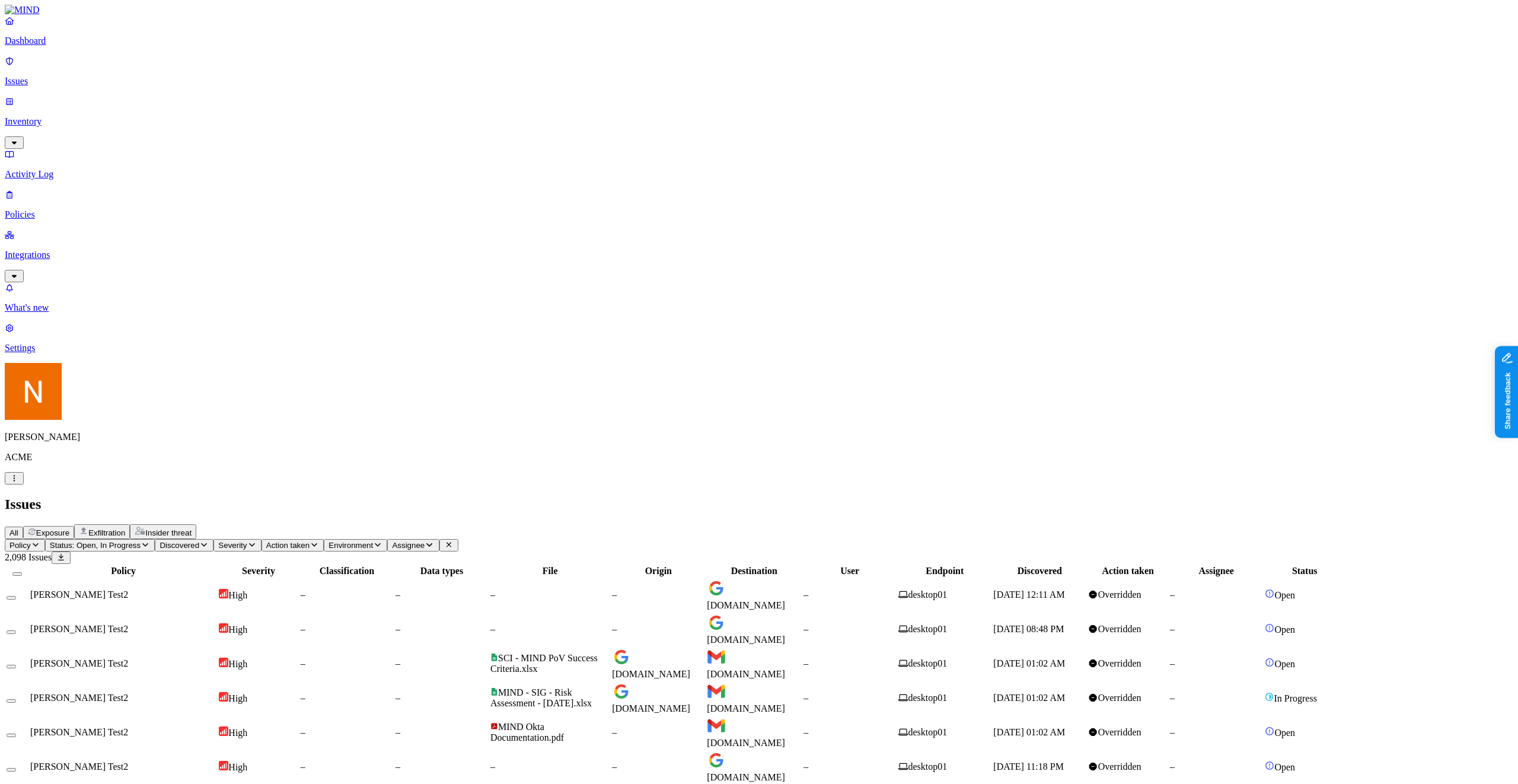
click at [69, 528] on span "Exposure" at bounding box center [53, 533] width 33 height 9
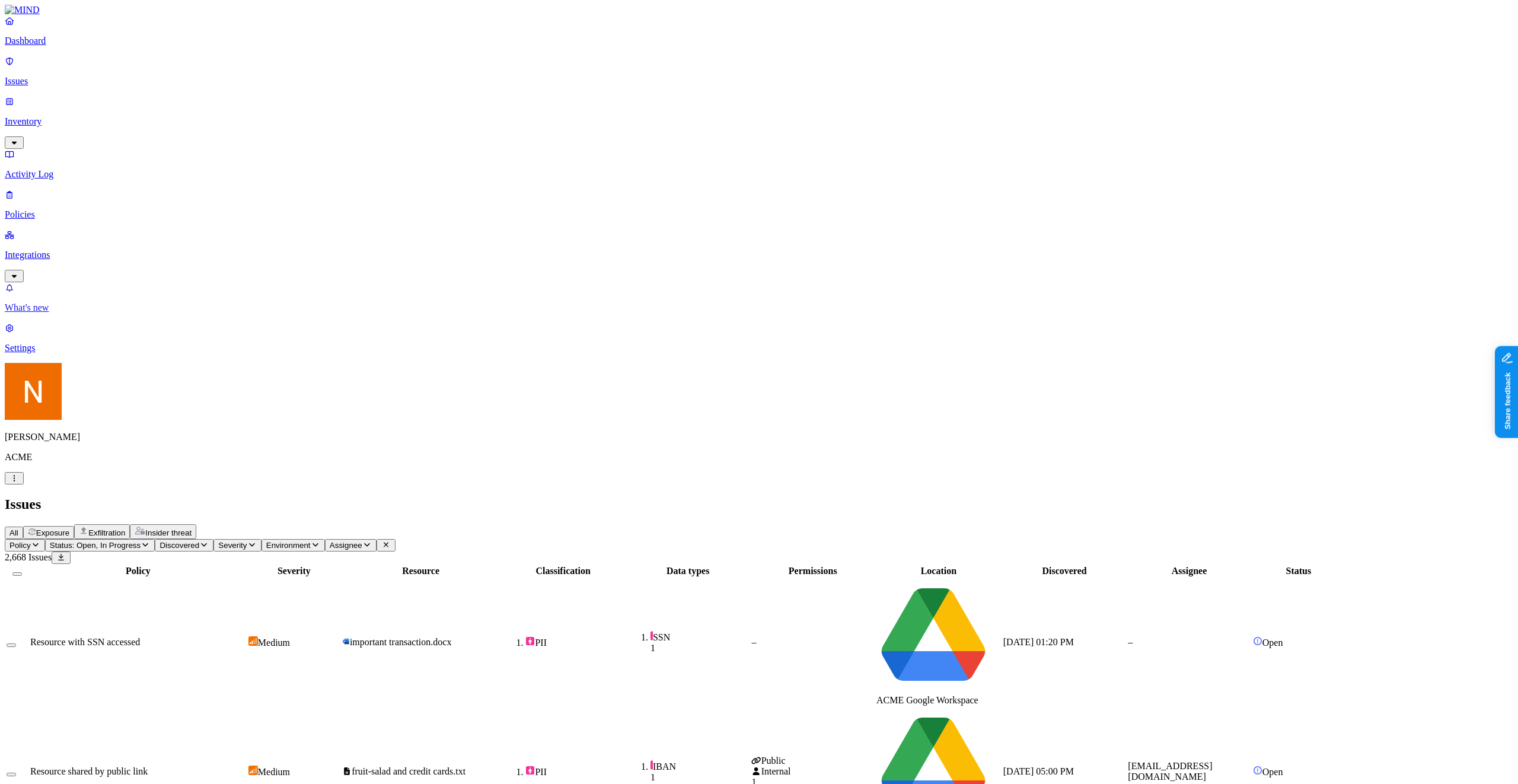
click at [25, 313] on link "What's new" at bounding box center [759, 297] width 1509 height 30
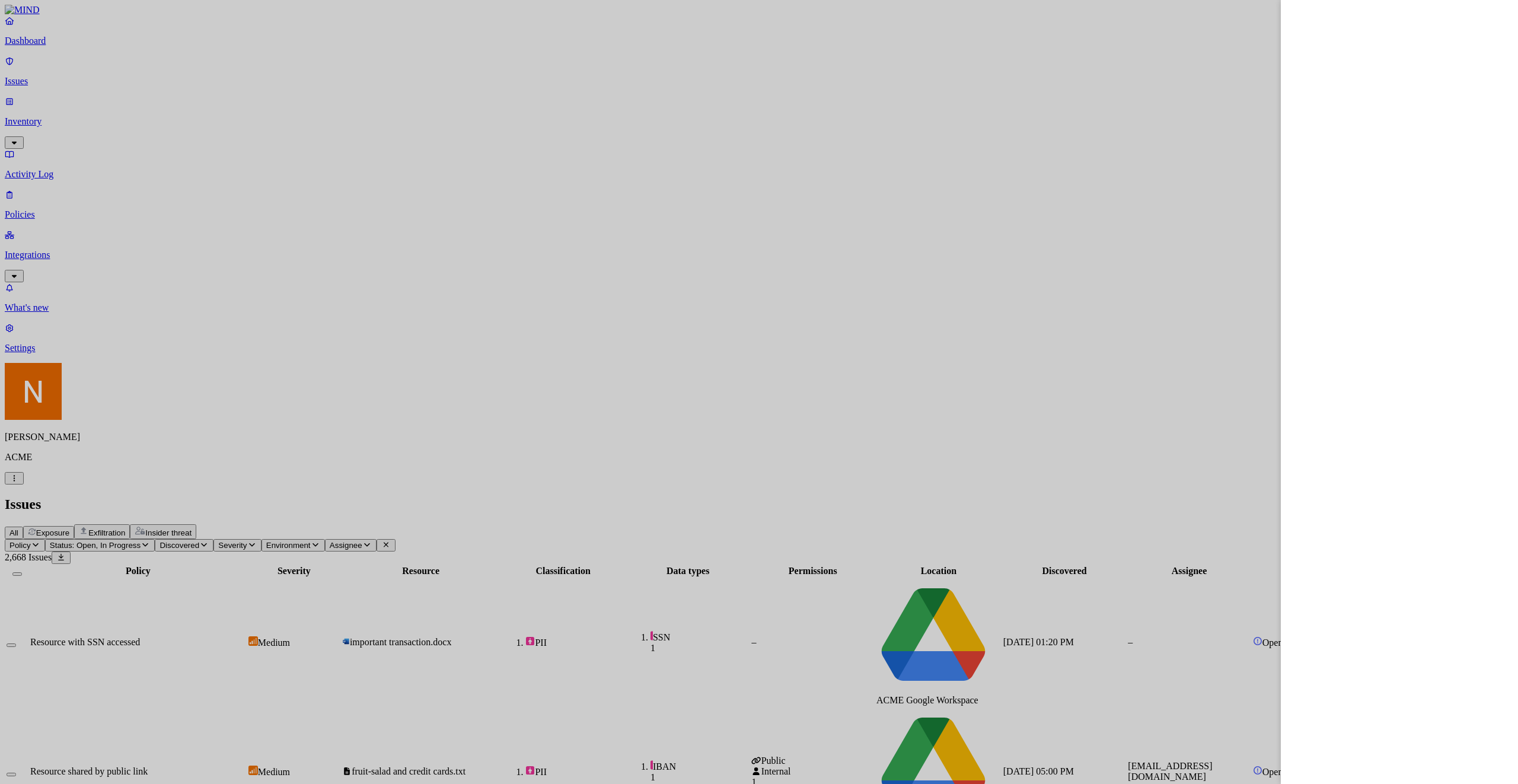
click at [738, 325] on div at bounding box center [759, 392] width 1518 height 784
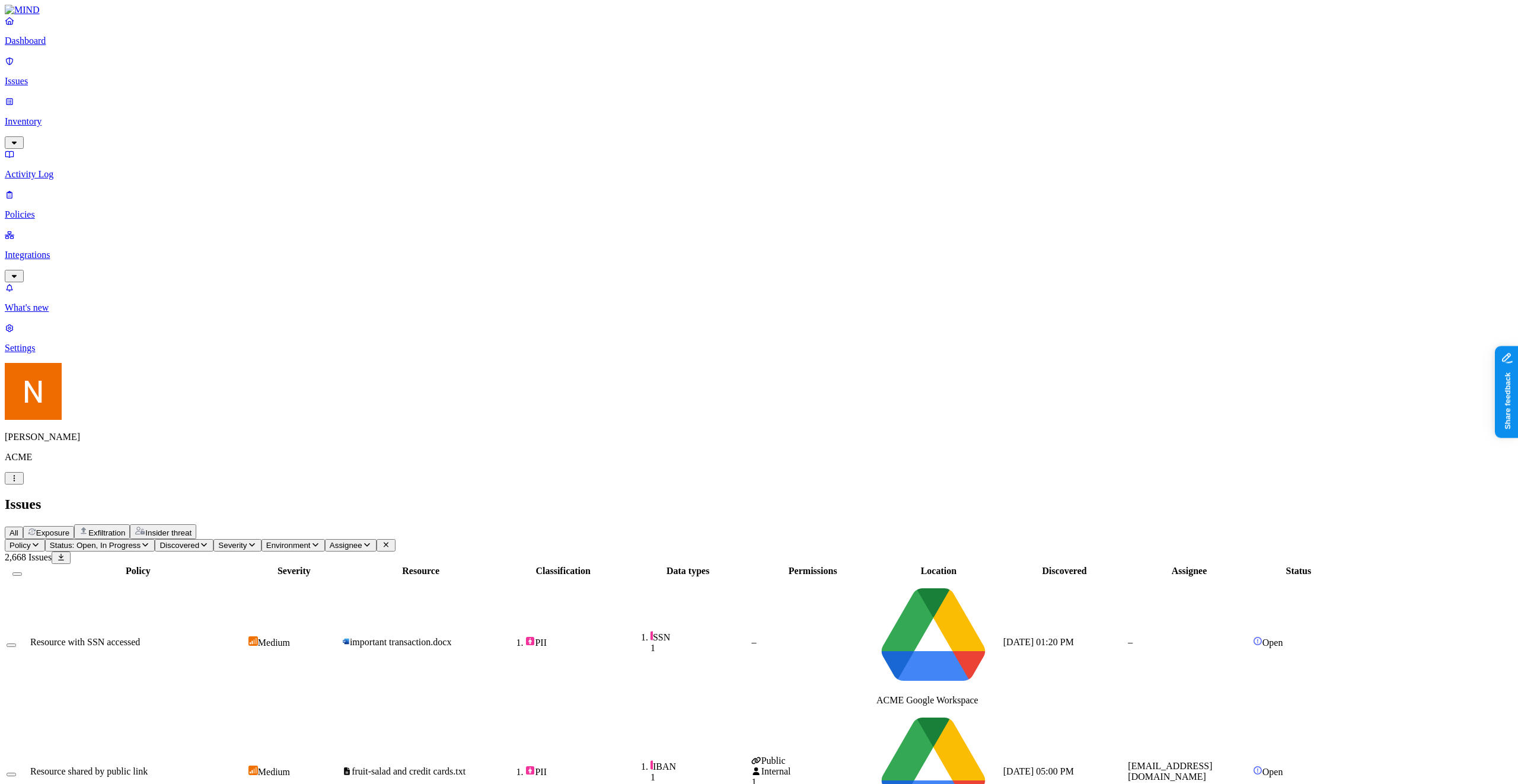
click at [110, 484] on div "Nitai Mishary ACME" at bounding box center [759, 423] width 1509 height 121
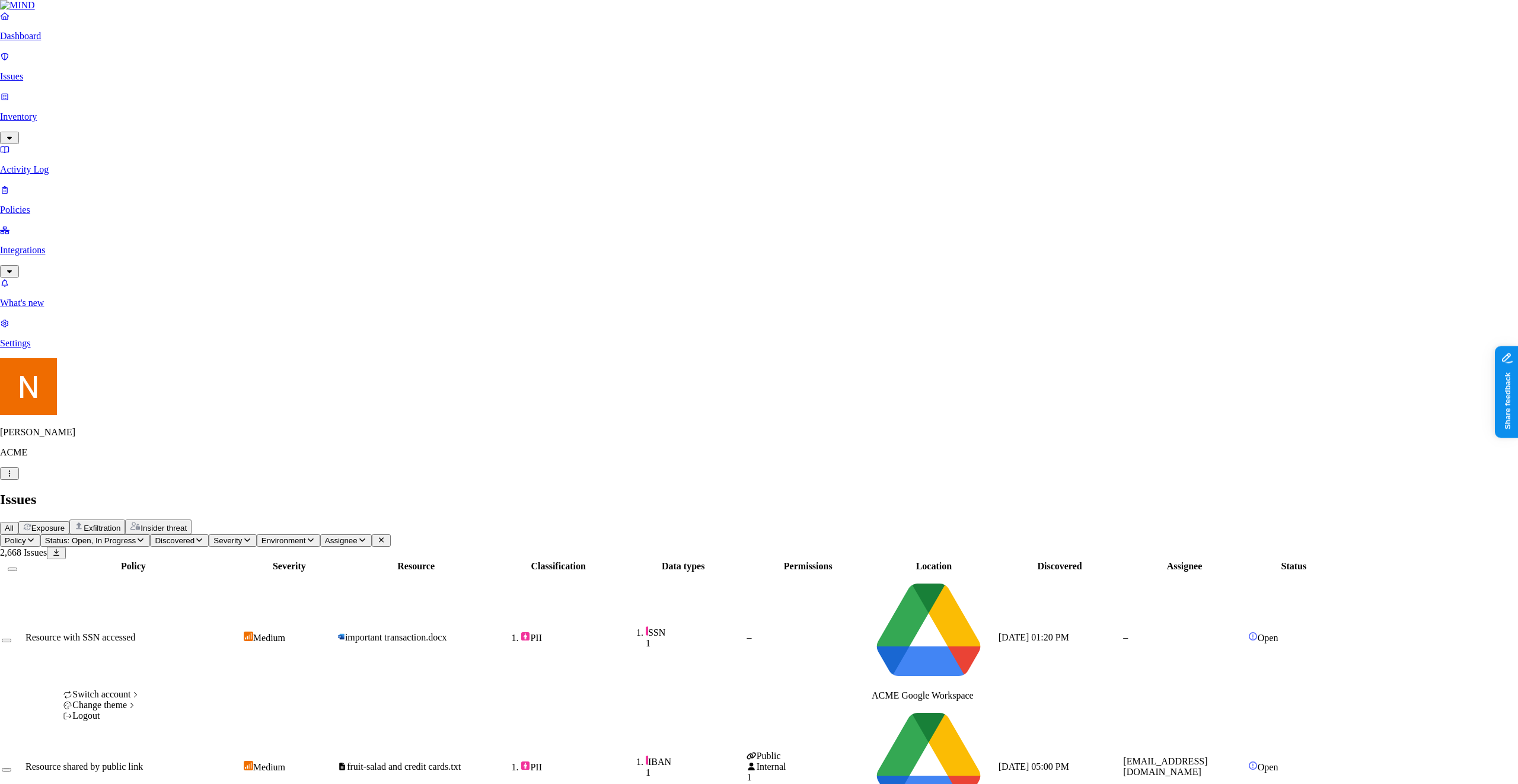
click at [170, 590] on icon at bounding box center [165, 736] width 10 height 7
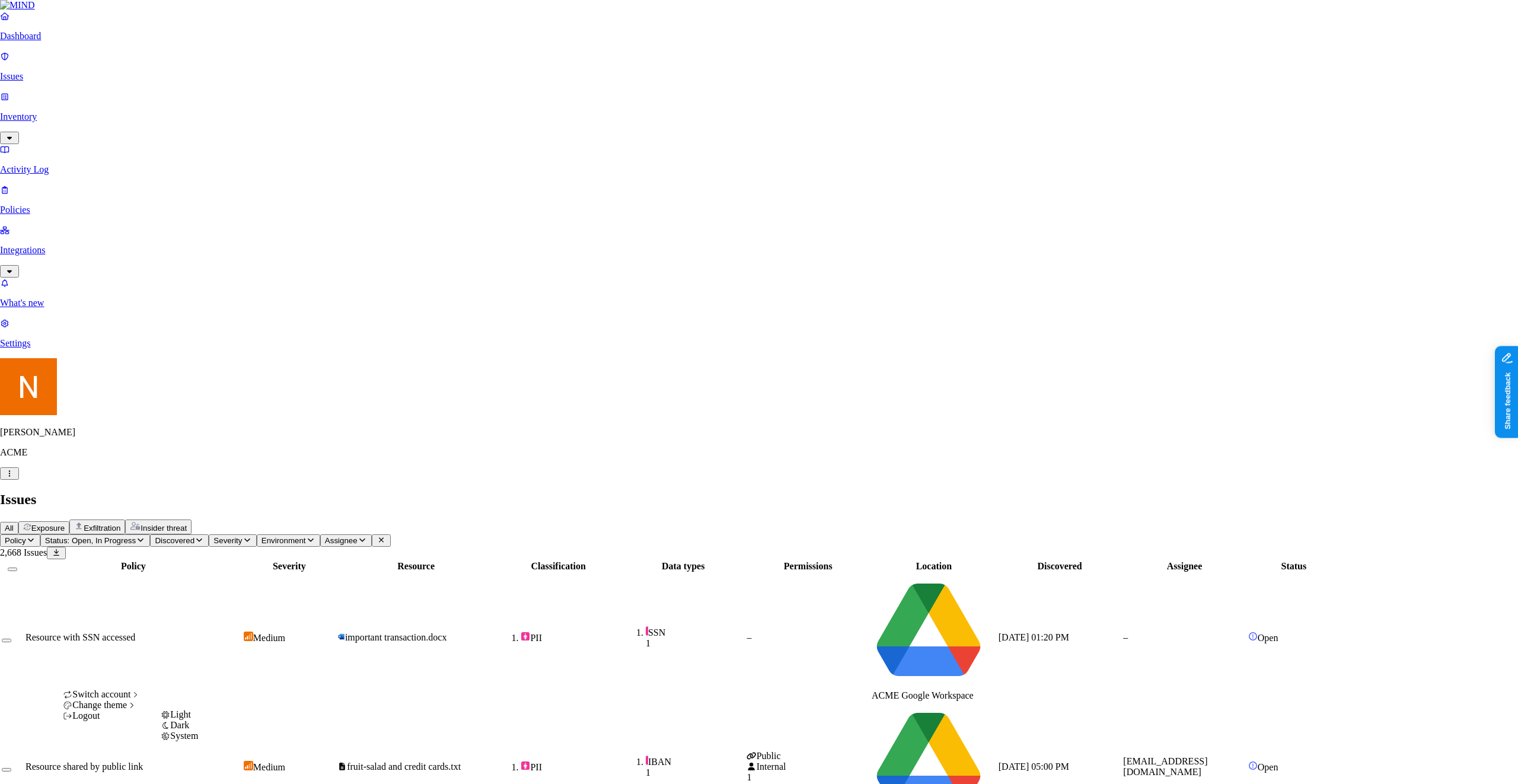
click at [170, 590] on icon at bounding box center [165, 725] width 10 height 7
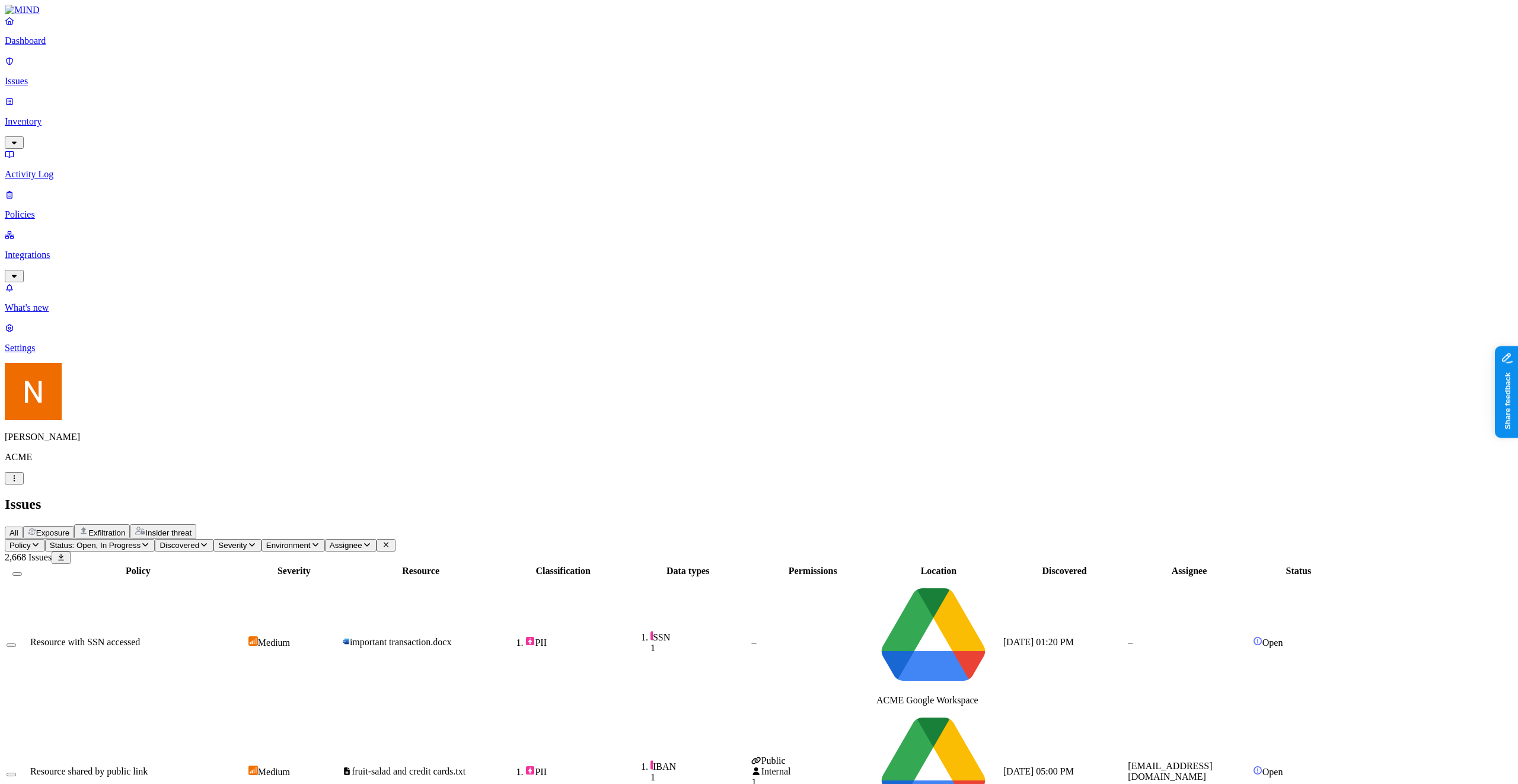
scroll to position [0, 0]
click at [45, 116] on p "Inventory" at bounding box center [759, 121] width 1509 height 10
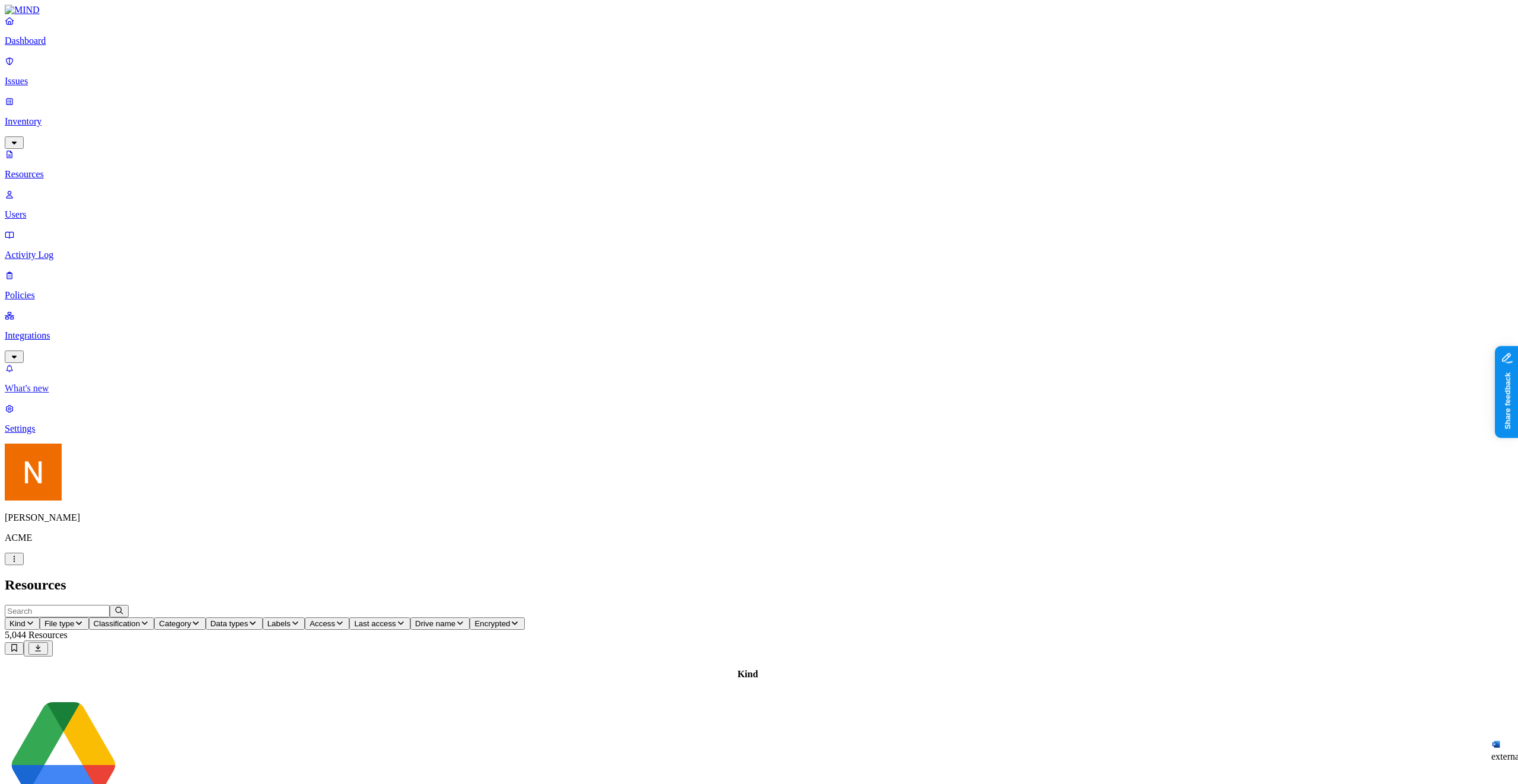
click at [75, 393] on p "What's new" at bounding box center [759, 388] width 1509 height 10
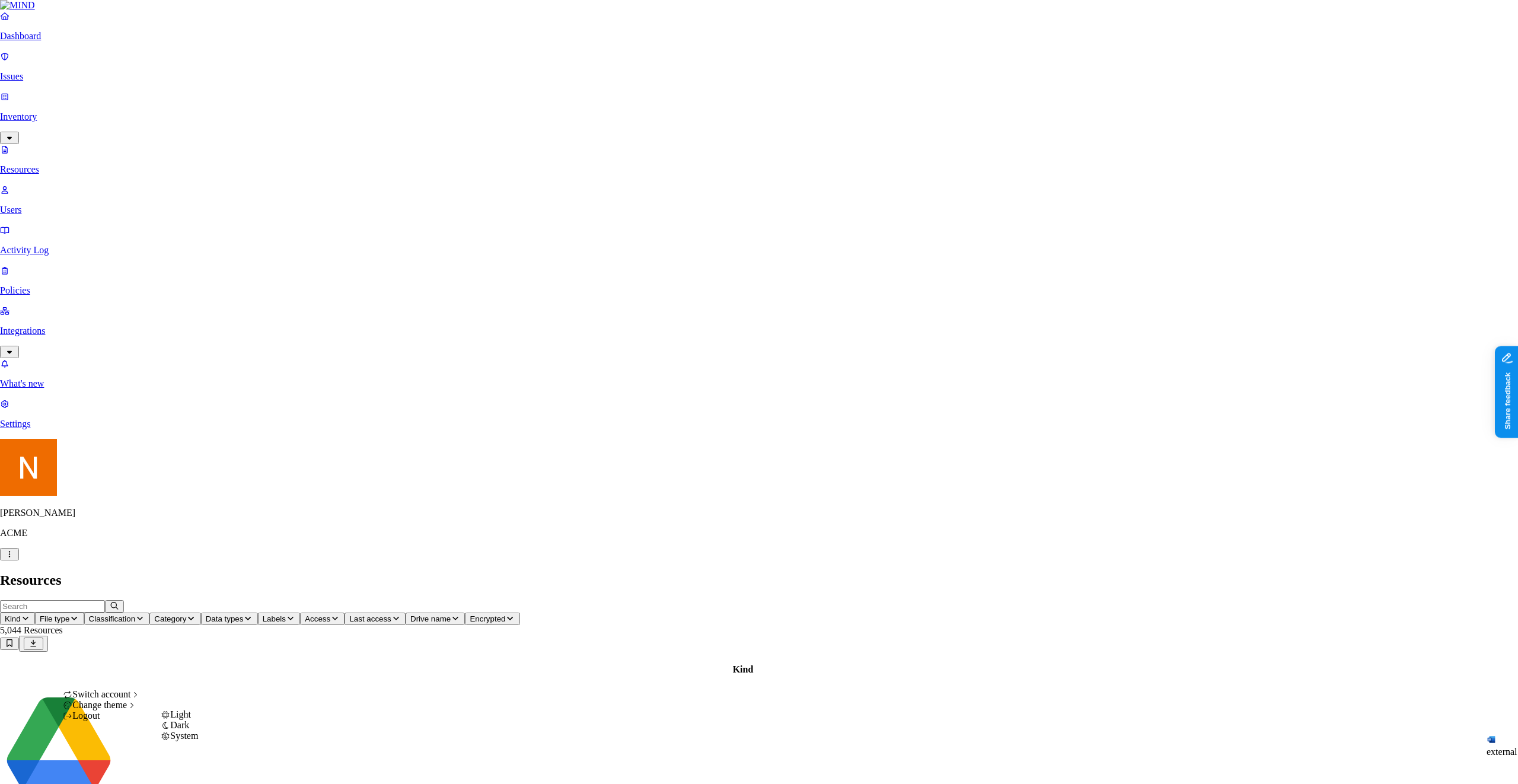
click at [188, 741] on span "System" at bounding box center [184, 736] width 28 height 10
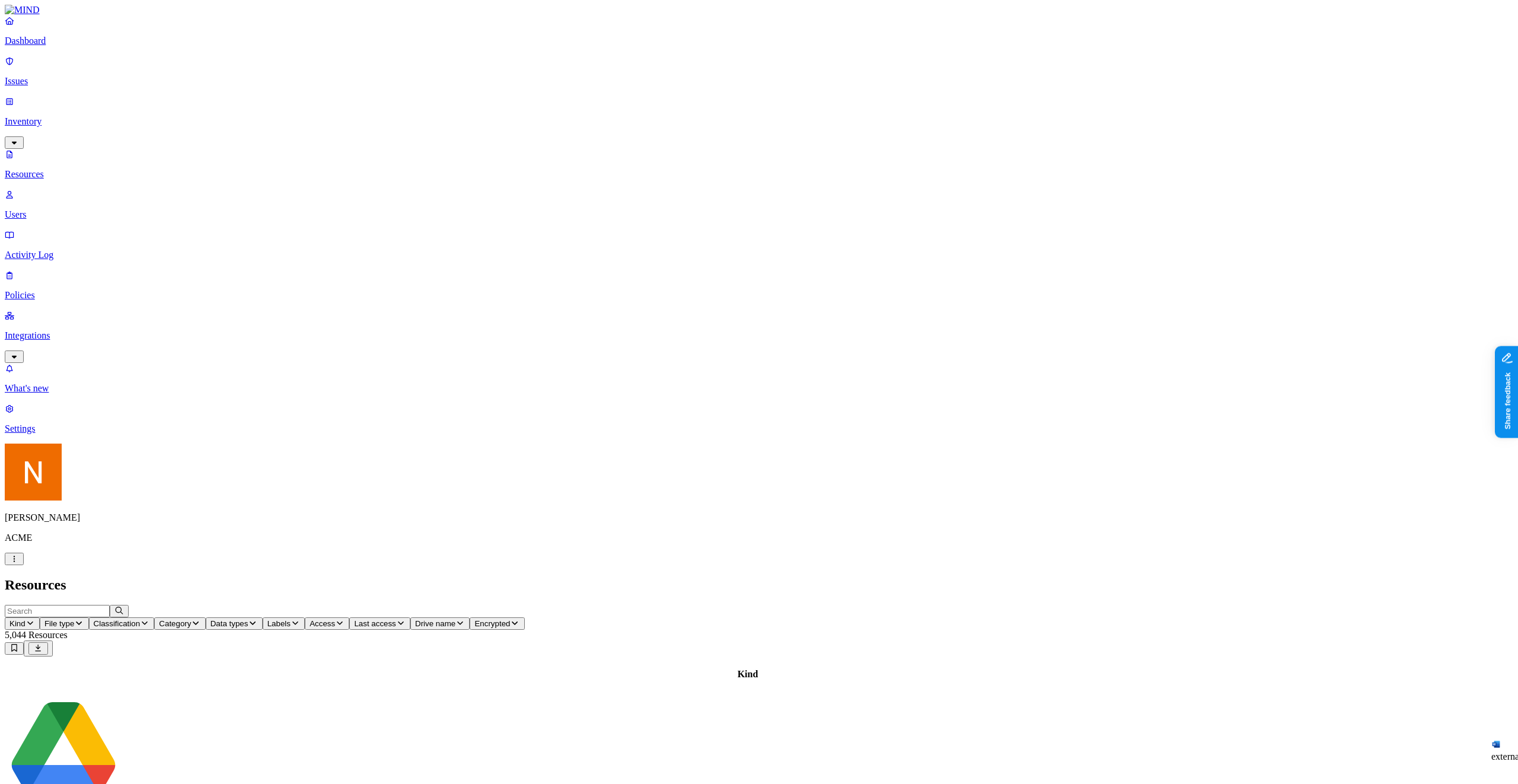
click at [963, 577] on div "Resources" at bounding box center [759, 585] width 1509 height 16
click at [51, 76] on p "Issues" at bounding box center [759, 81] width 1509 height 10
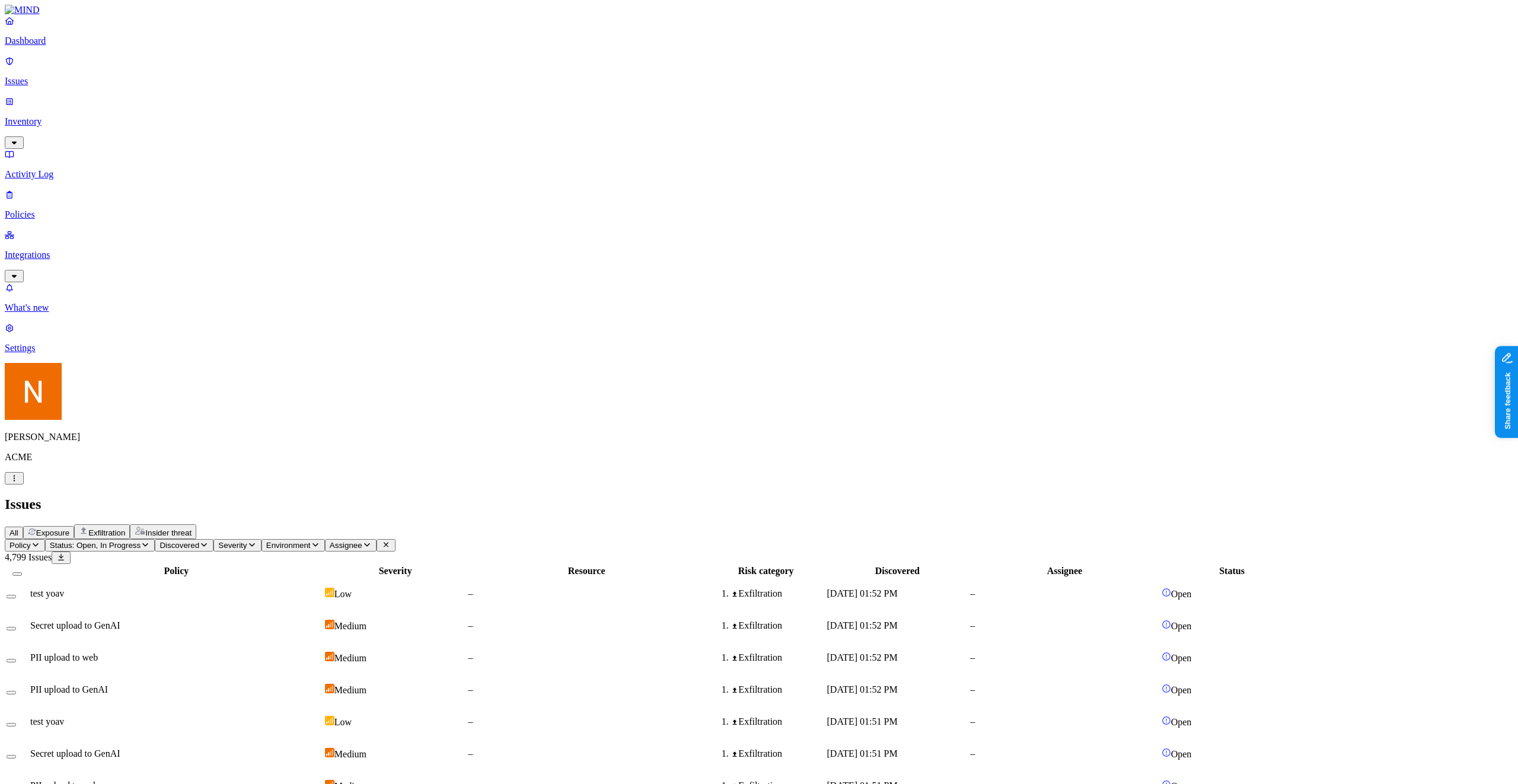
click at [75, 101] on link "Inventory" at bounding box center [759, 121] width 1509 height 51
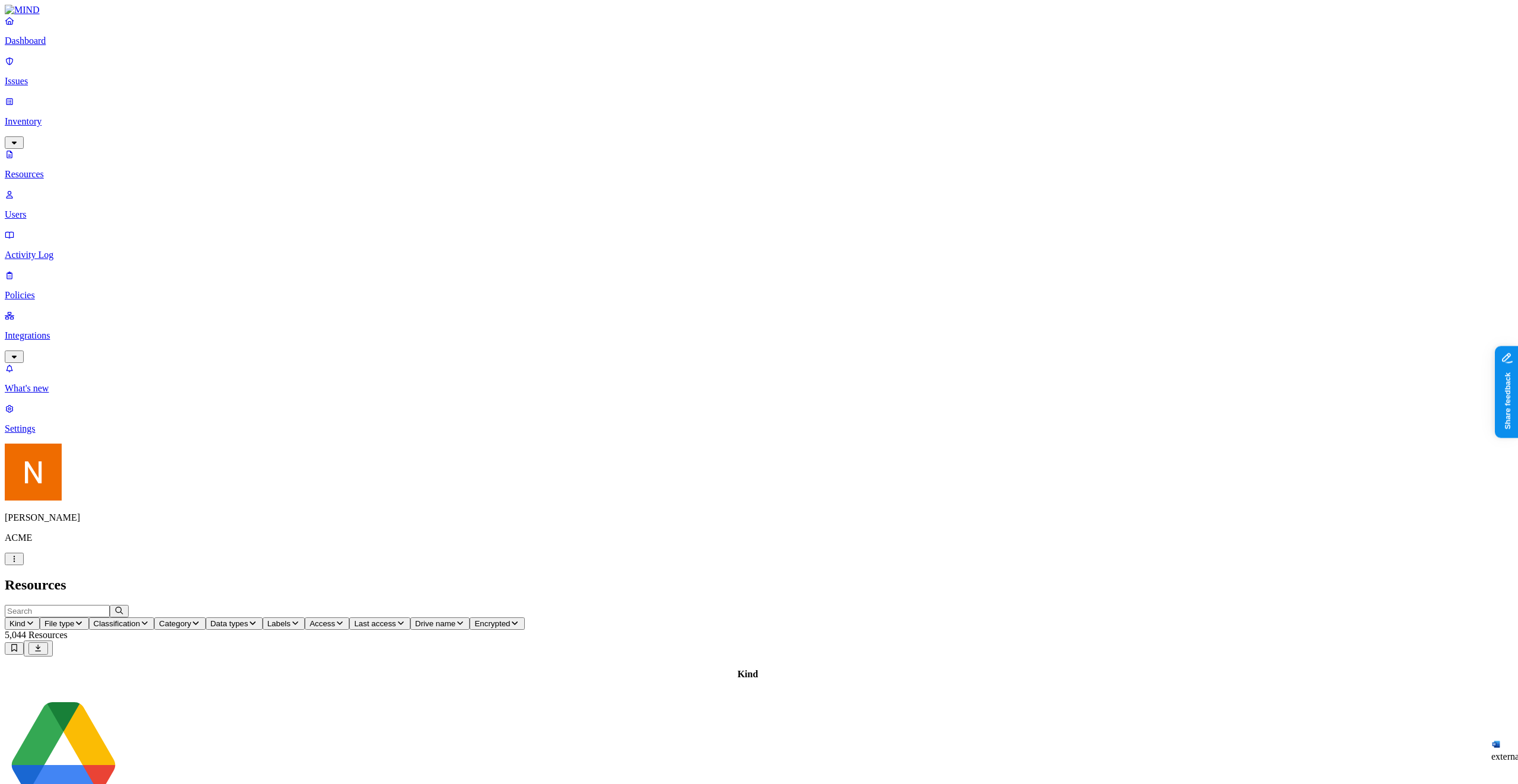
click at [80, 209] on p "Users" at bounding box center [759, 214] width 1509 height 10
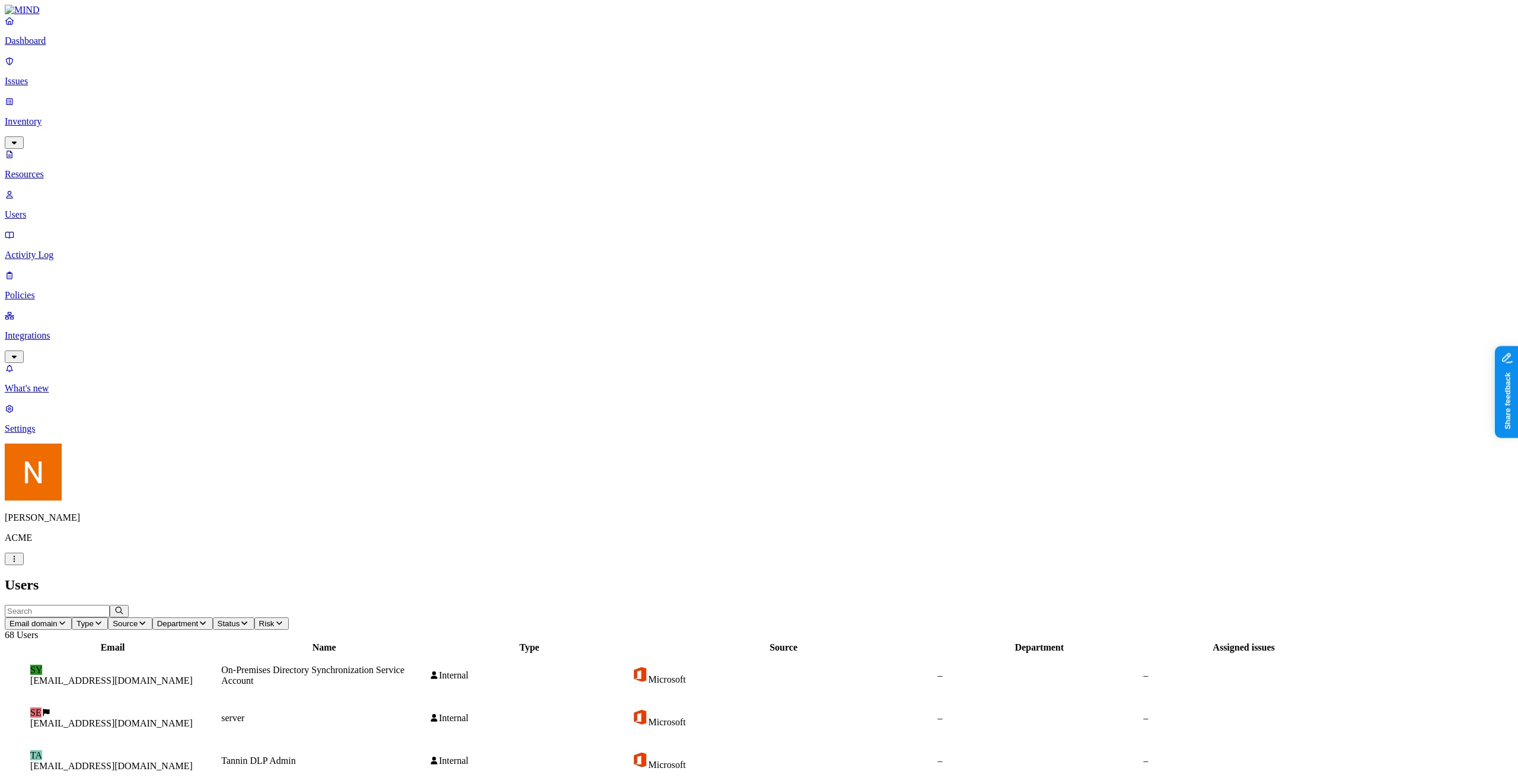
click at [65, 250] on p "Activity Log" at bounding box center [759, 255] width 1509 height 10
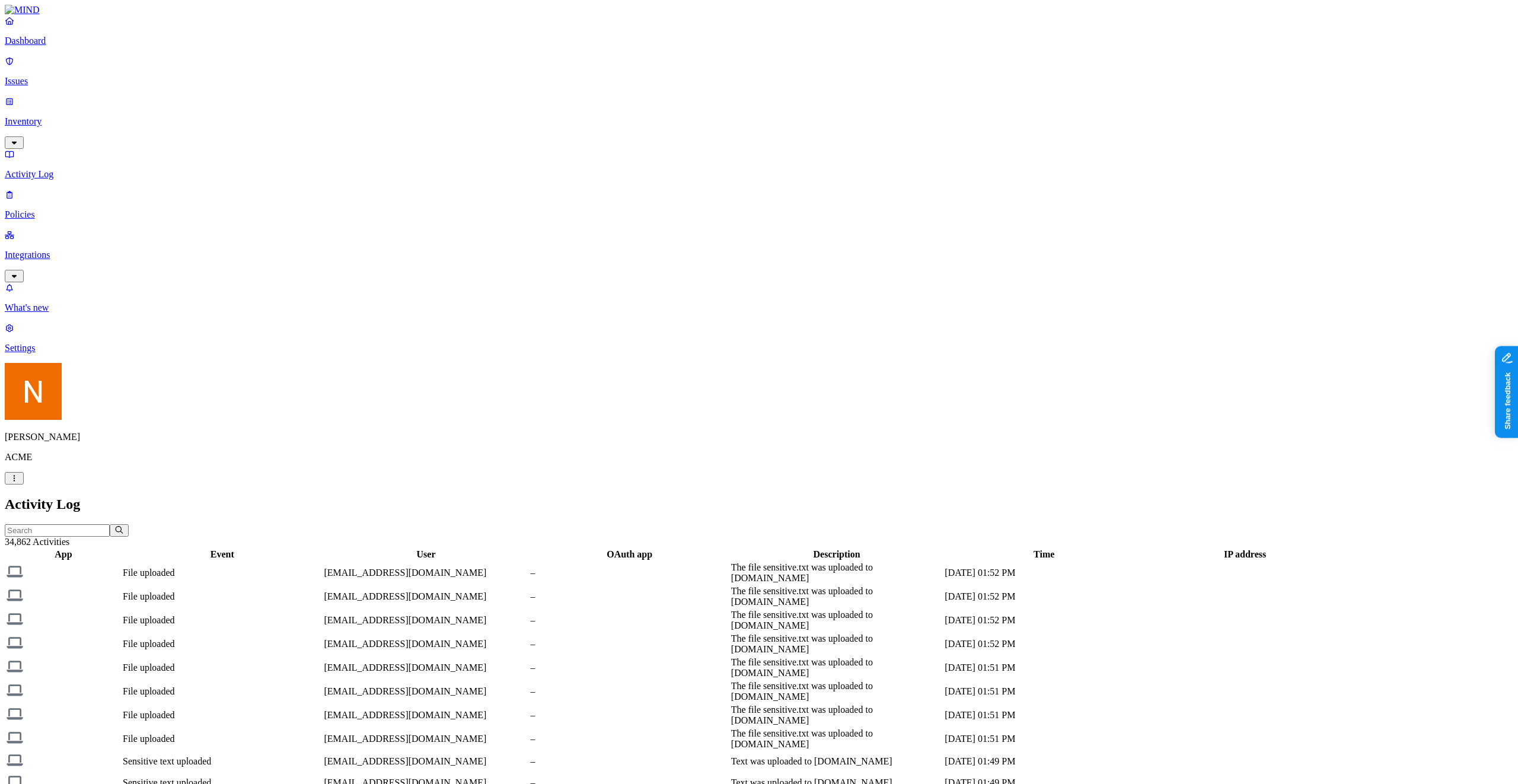
click at [323, 632] on td "File uploaded" at bounding box center [222, 643] width 200 height 22
click at [98, 147] on div "Dashboard Issues Inventory Activity Log Policies Integrations" at bounding box center [759, 149] width 1509 height 267
click at [100, 209] on p "Policies" at bounding box center [759, 214] width 1509 height 10
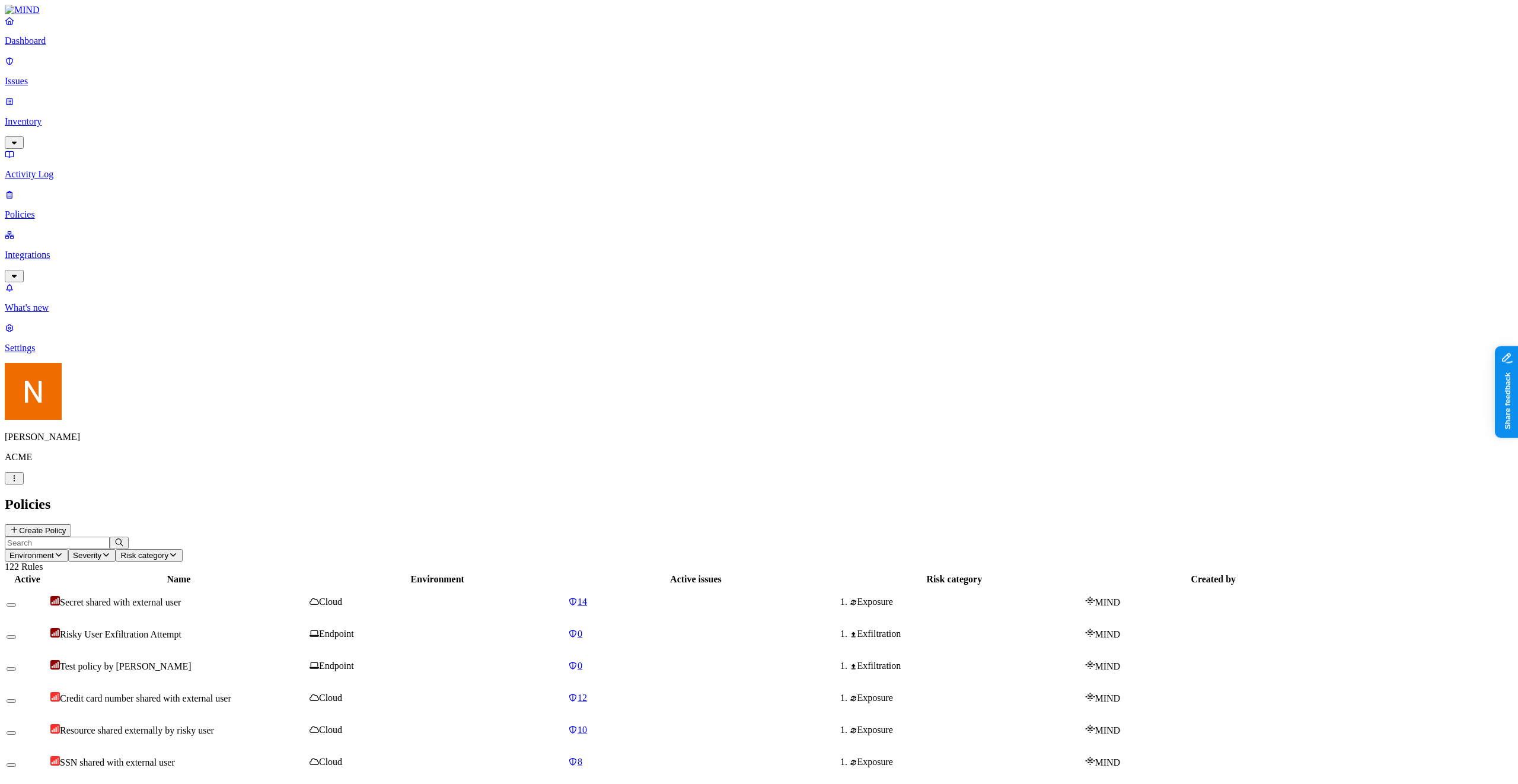
click at [99, 229] on link "Integrations" at bounding box center [759, 254] width 1509 height 51
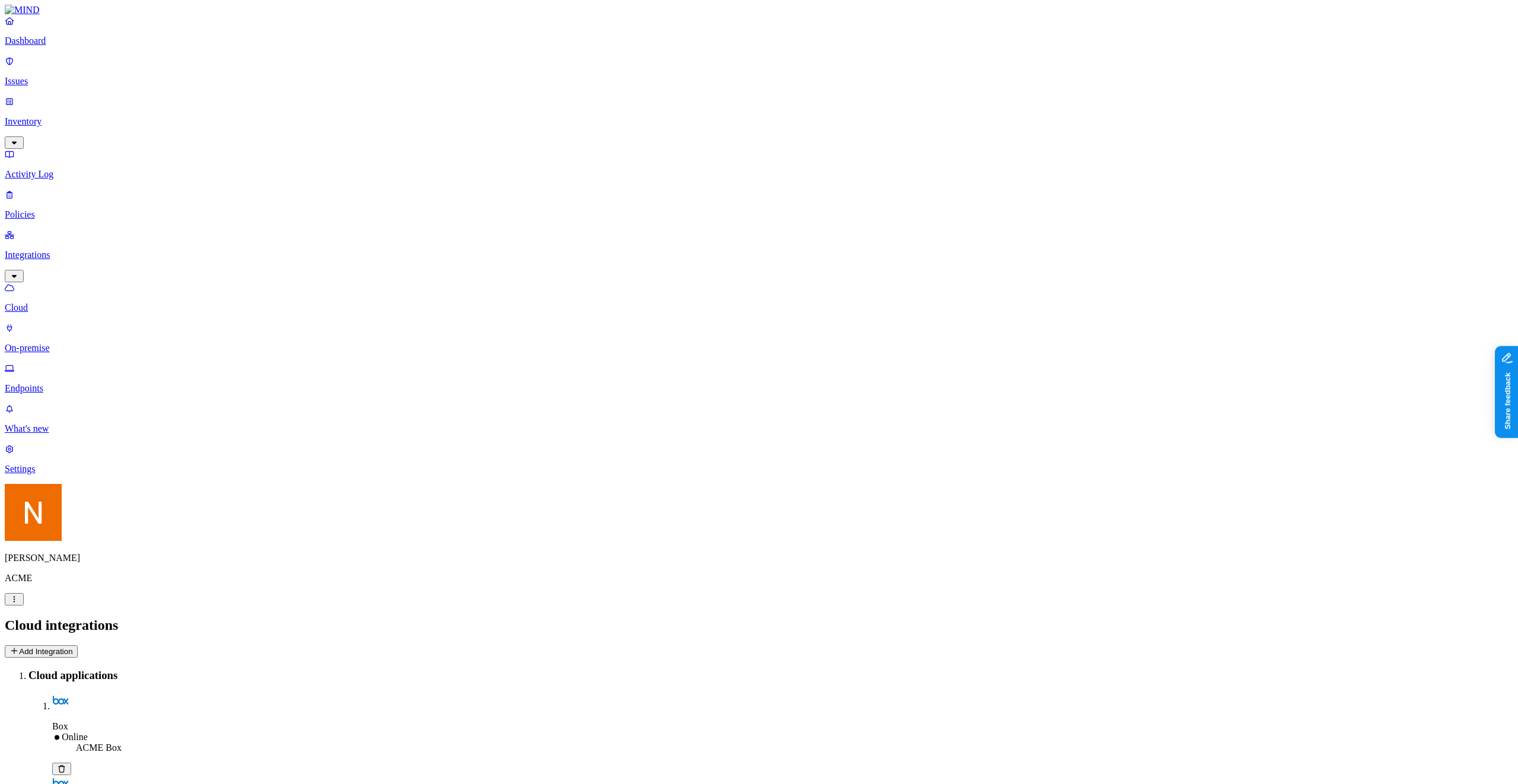
click at [86, 343] on p "On-premise" at bounding box center [759, 348] width 1509 height 10
click at [74, 363] on link "Endpoints" at bounding box center [759, 378] width 1509 height 30
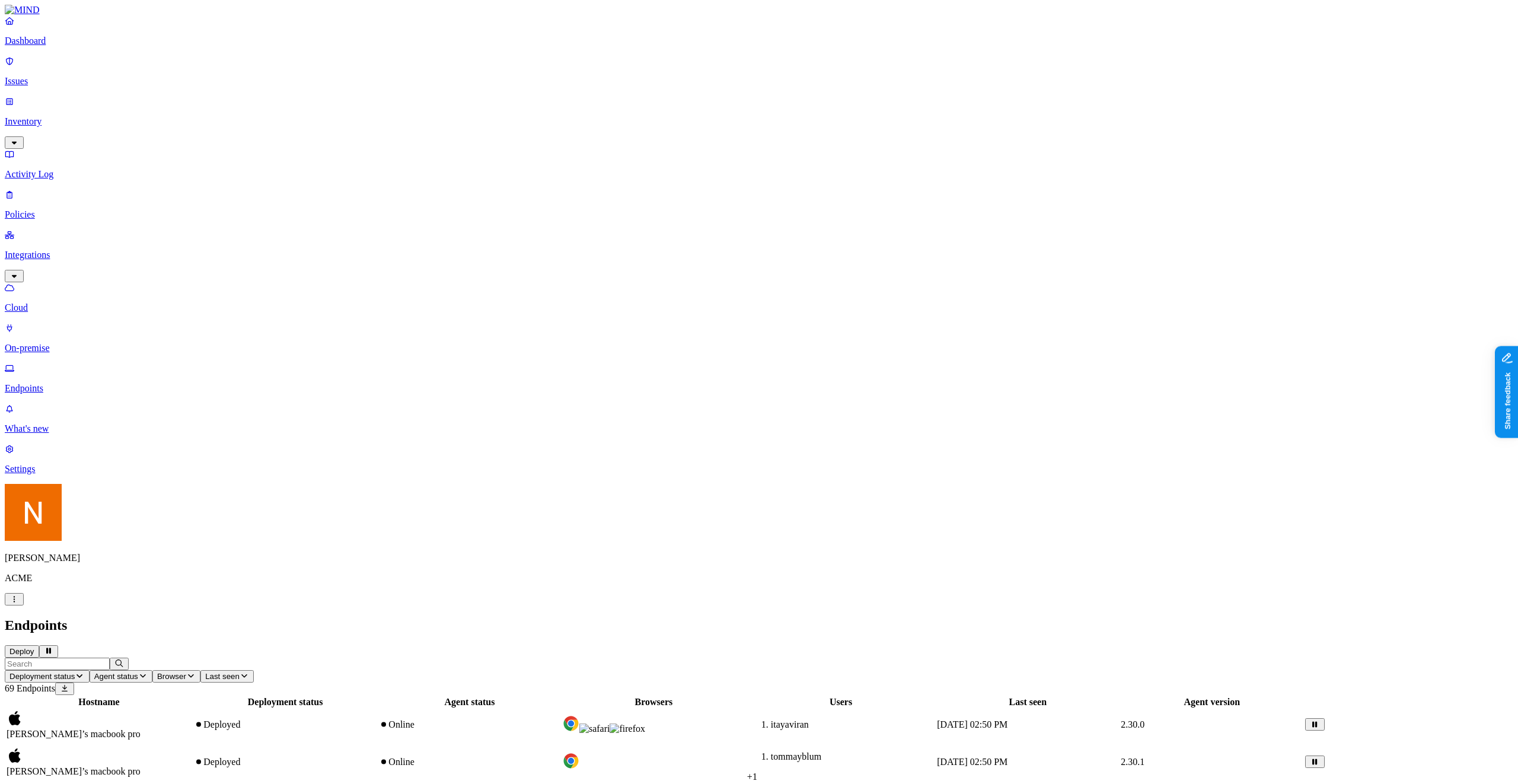
click at [105, 475] on p "Settings" at bounding box center [759, 469] width 1509 height 10
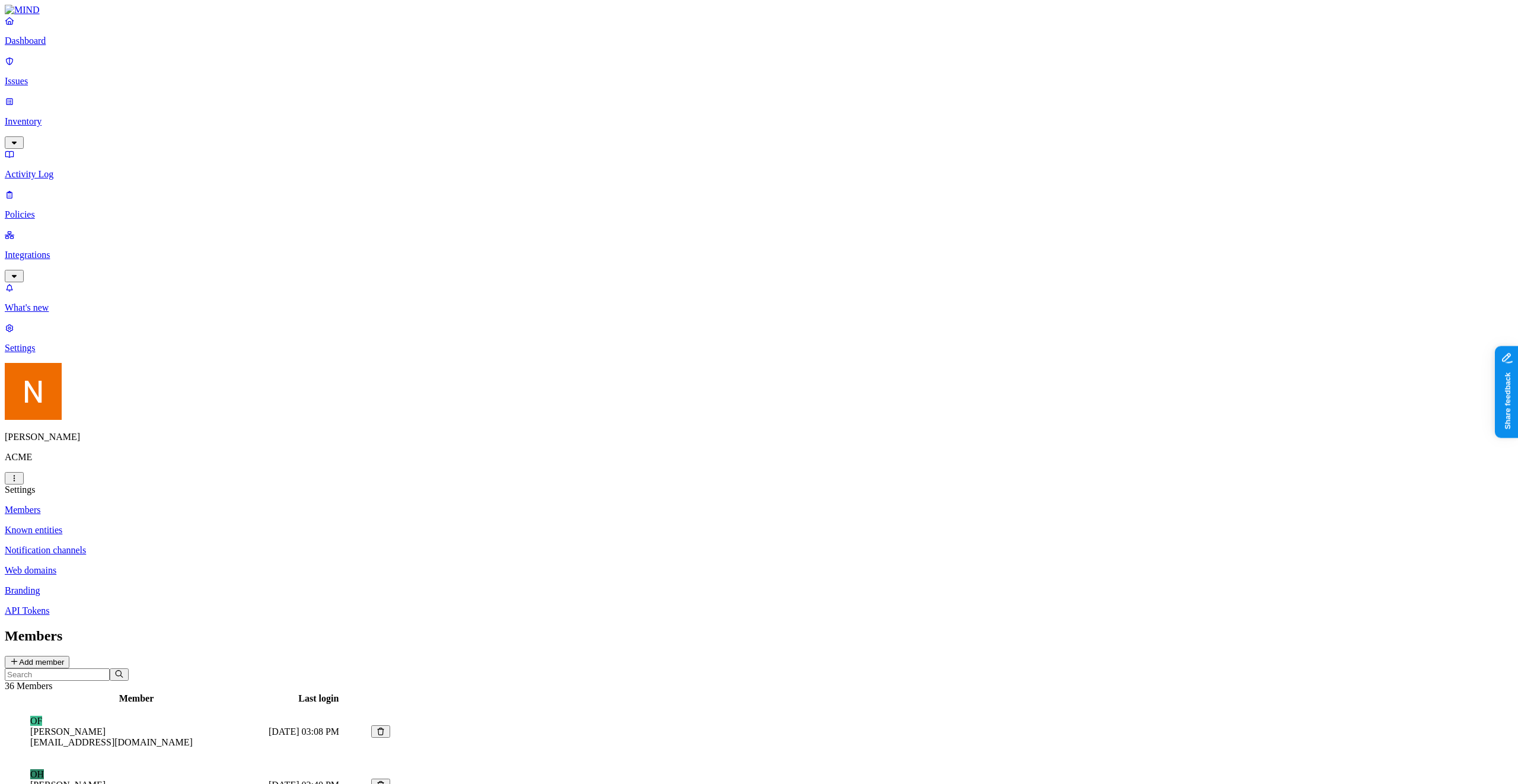
click at [89, 76] on p "Issues" at bounding box center [759, 81] width 1509 height 10
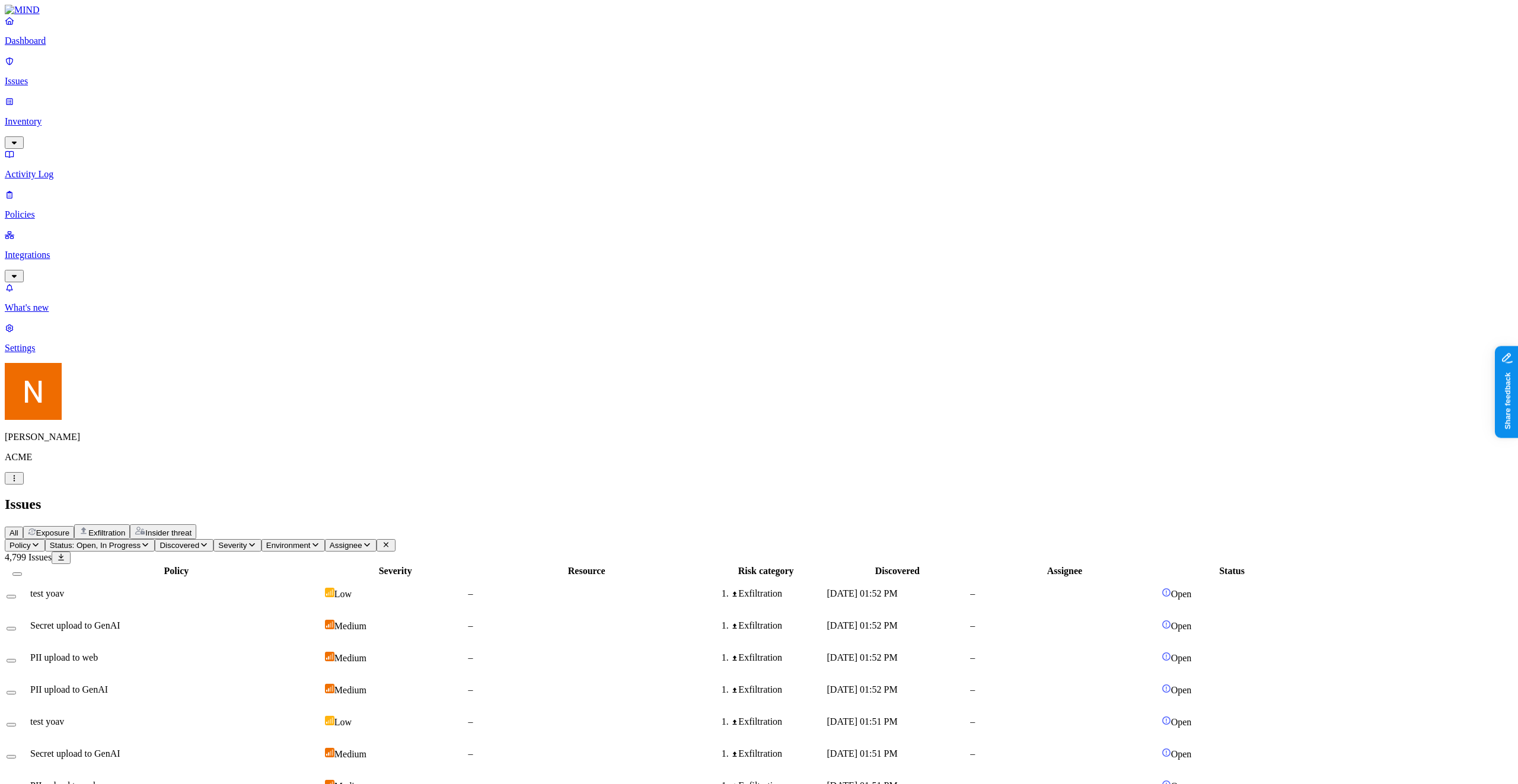
click at [19, 482] on icon "button" at bounding box center [14, 478] width 10 height 7
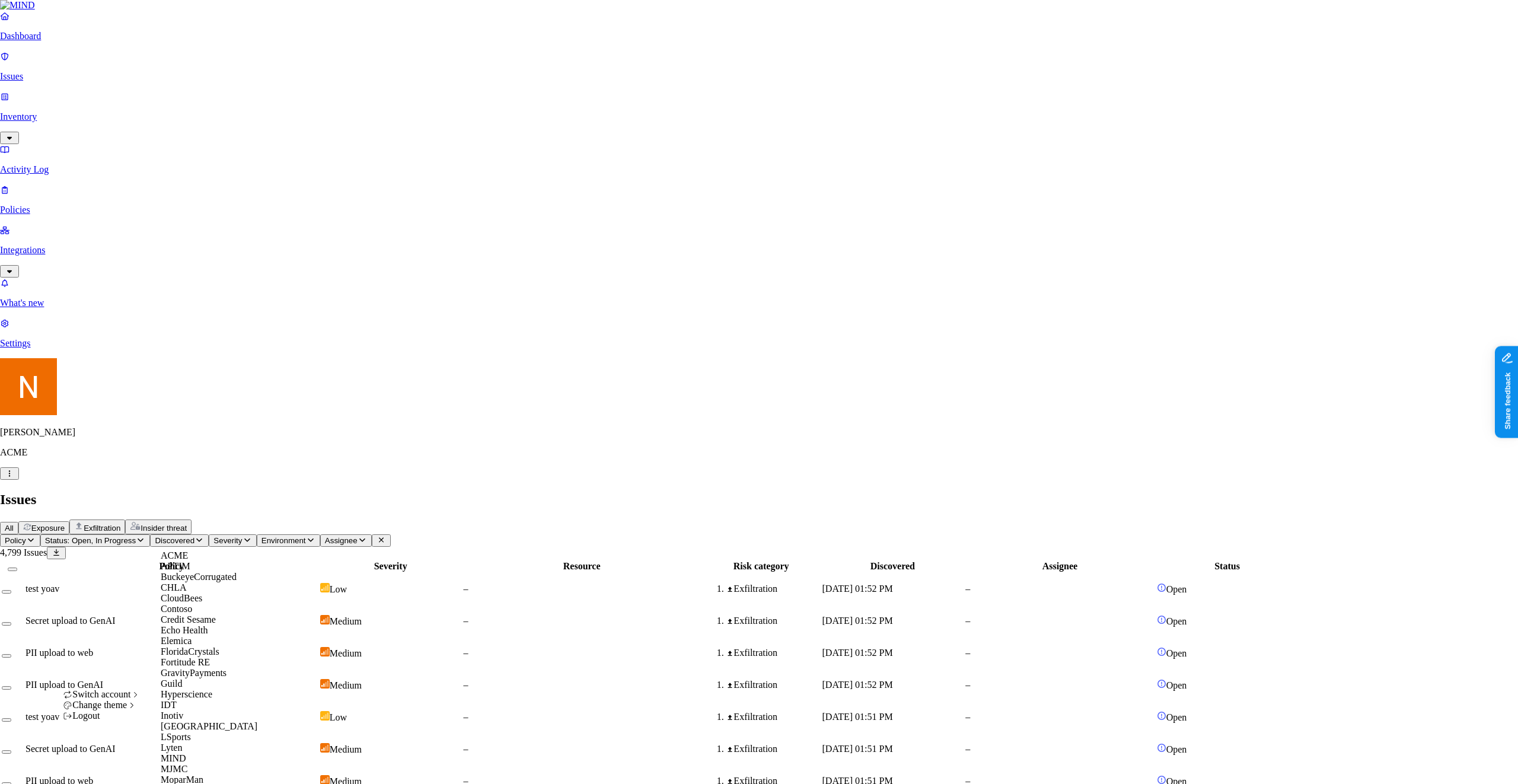
scroll to position [379, 0]
click at [190, 753] on div "MIND" at bounding box center [218, 758] width 115 height 10
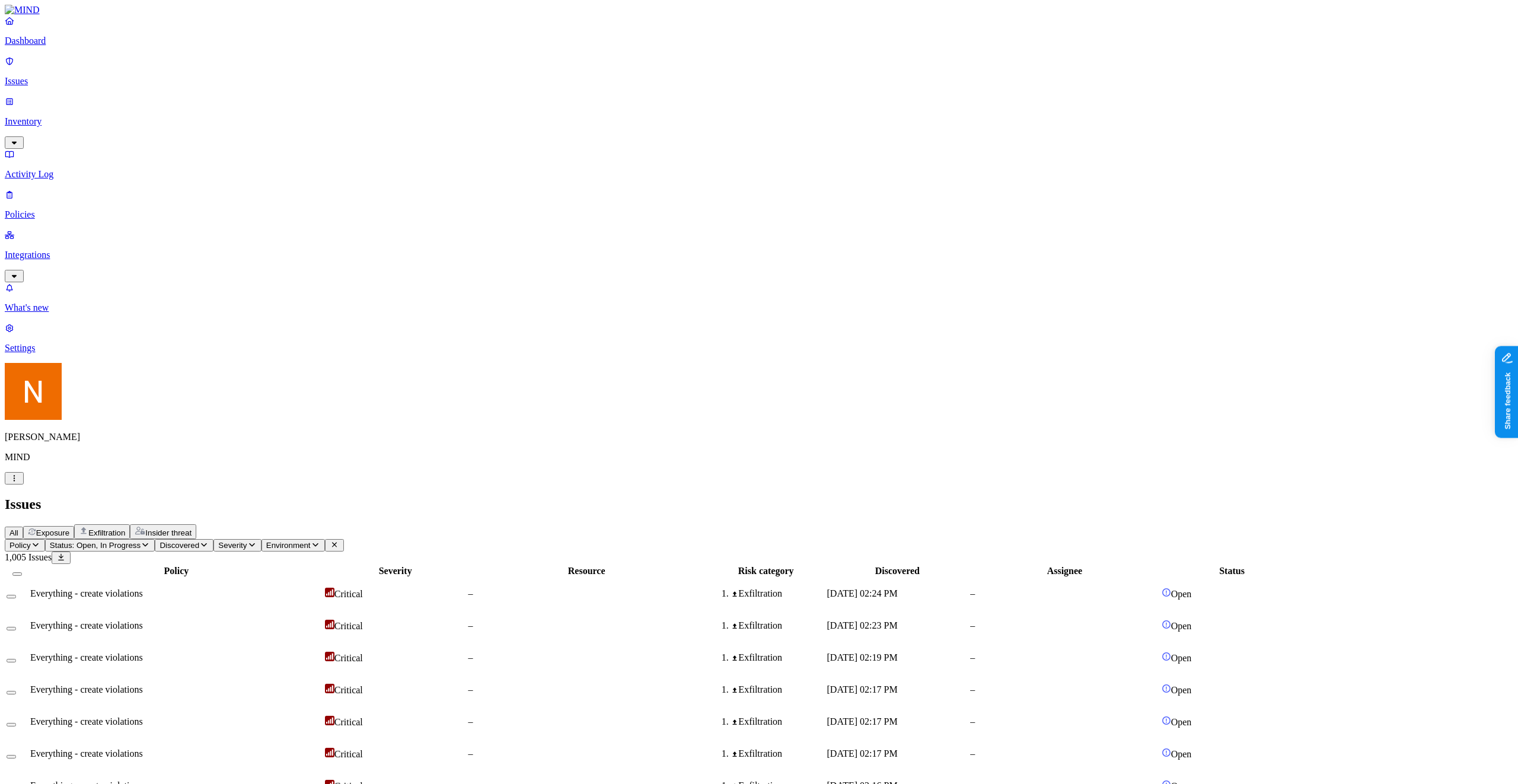
click at [52, 250] on p "Integrations" at bounding box center [759, 255] width 1509 height 10
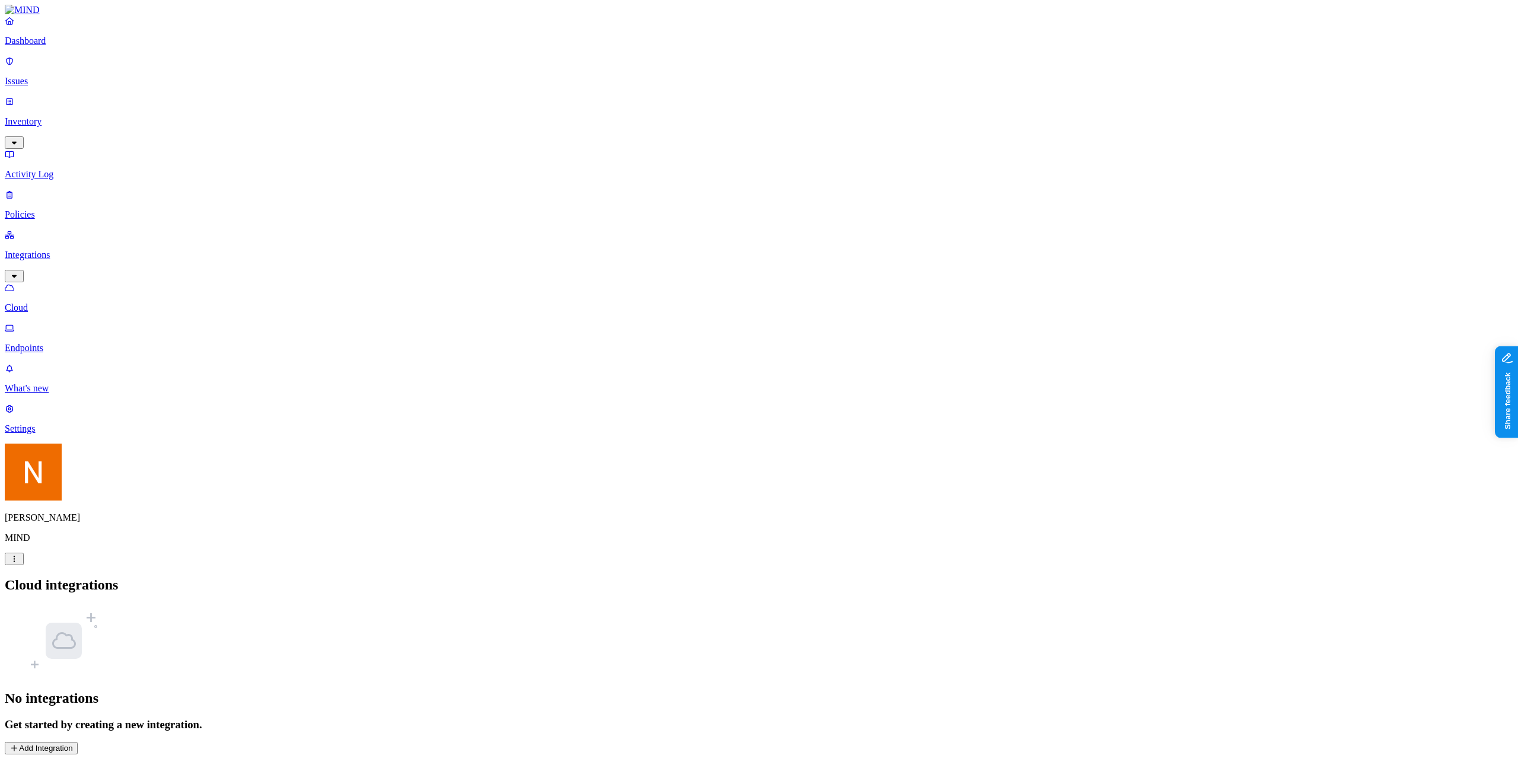
click at [63, 323] on link "Endpoints" at bounding box center [759, 338] width 1509 height 30
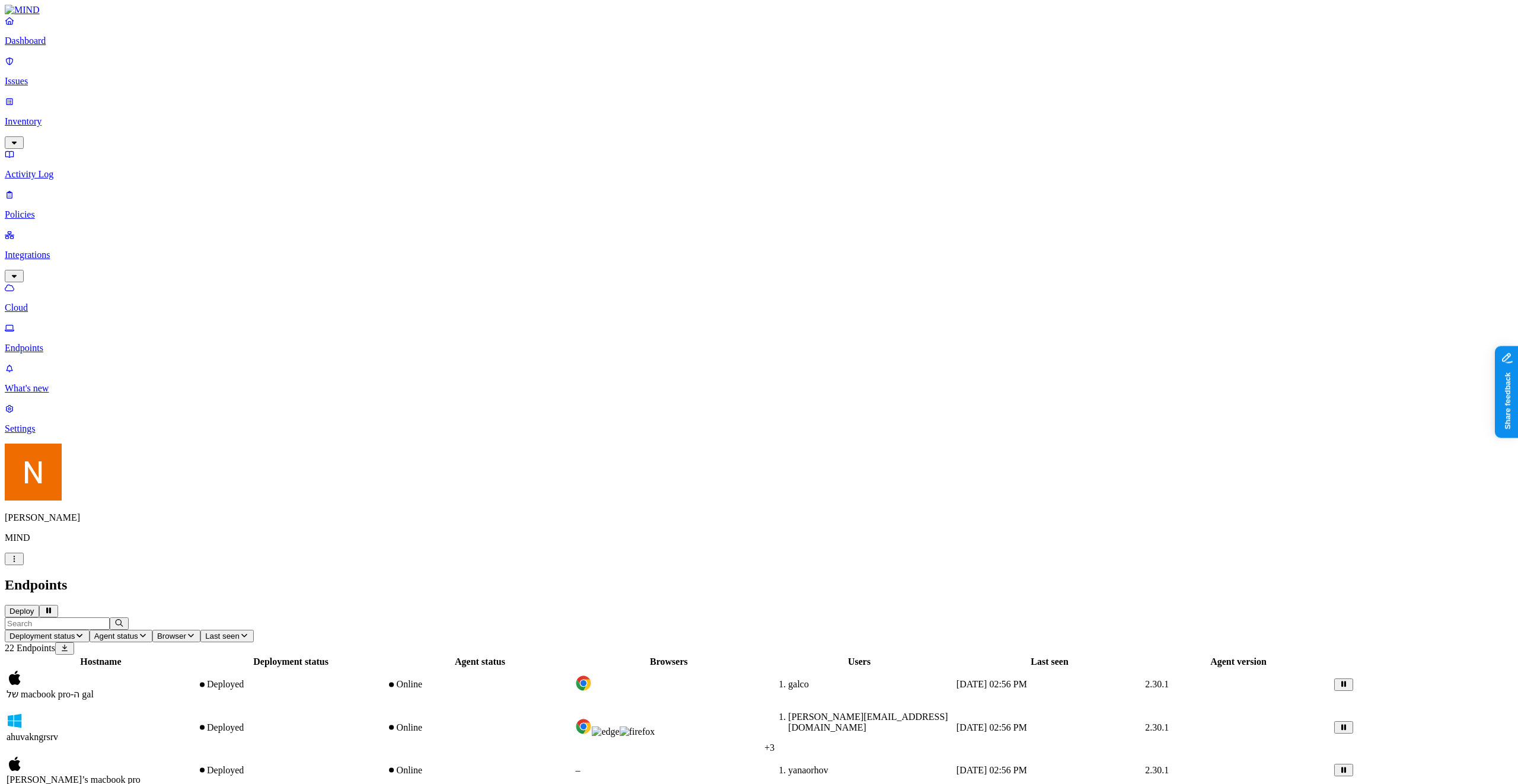
click at [996, 577] on h2 "Endpoints" at bounding box center [759, 585] width 1509 height 16
click at [113, 765] on html "Dashboard Issues Inventory Activity Log Policies Integrations Cloud Endpoints W…" at bounding box center [759, 750] width 1518 height 1500
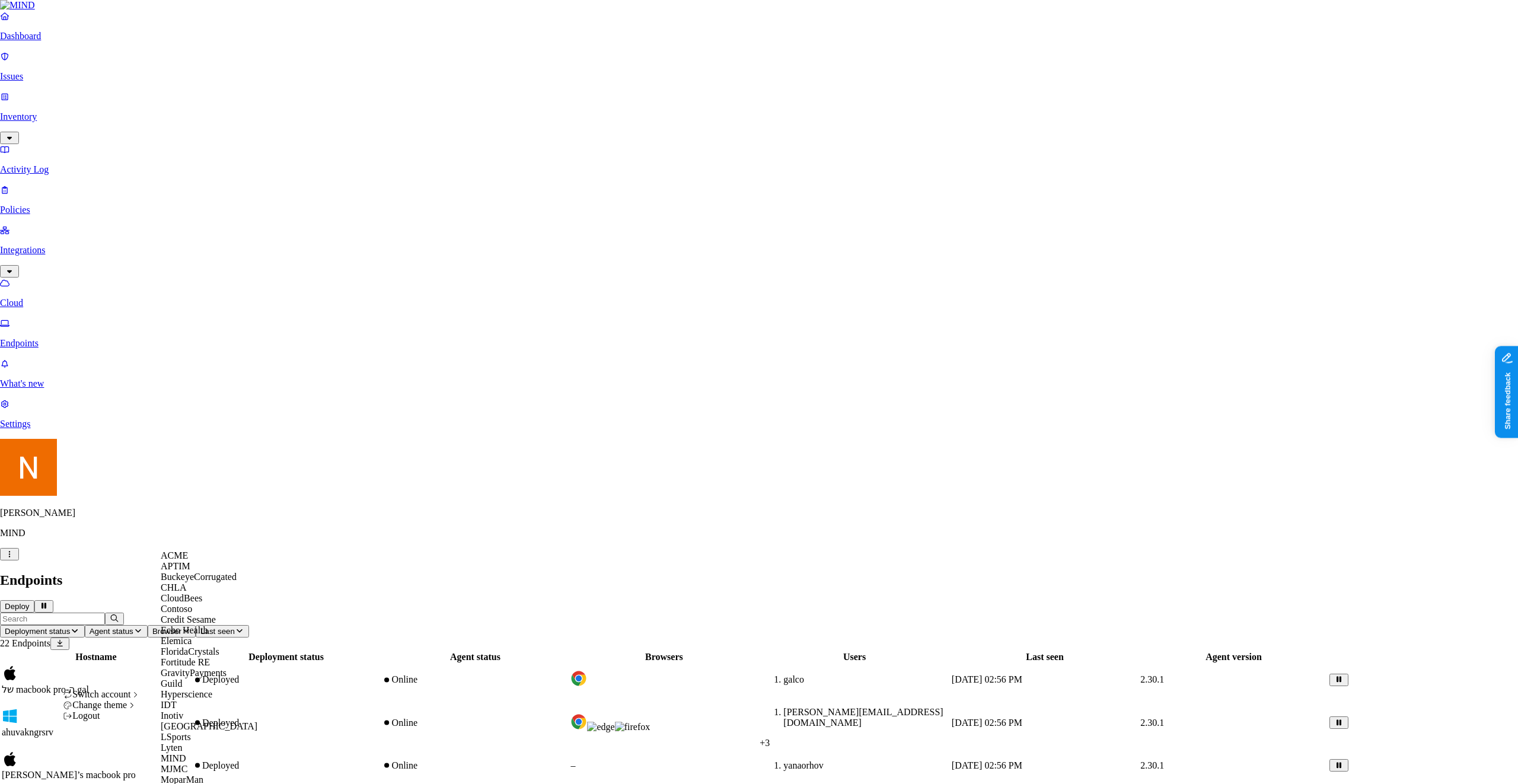
click at [217, 561] on div "ACME" at bounding box center [218, 556] width 115 height 10
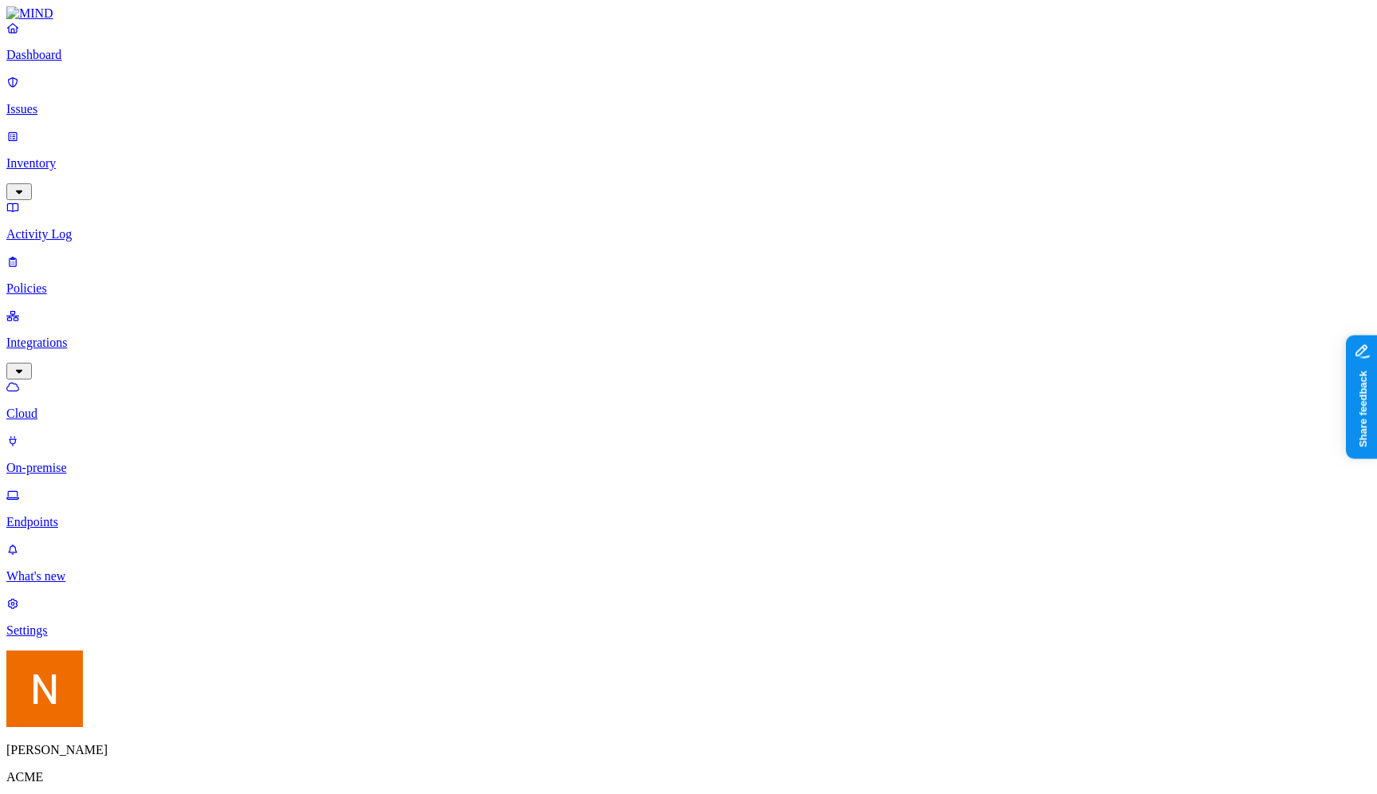
click at [82, 638] on p "Settings" at bounding box center [688, 630] width 1365 height 14
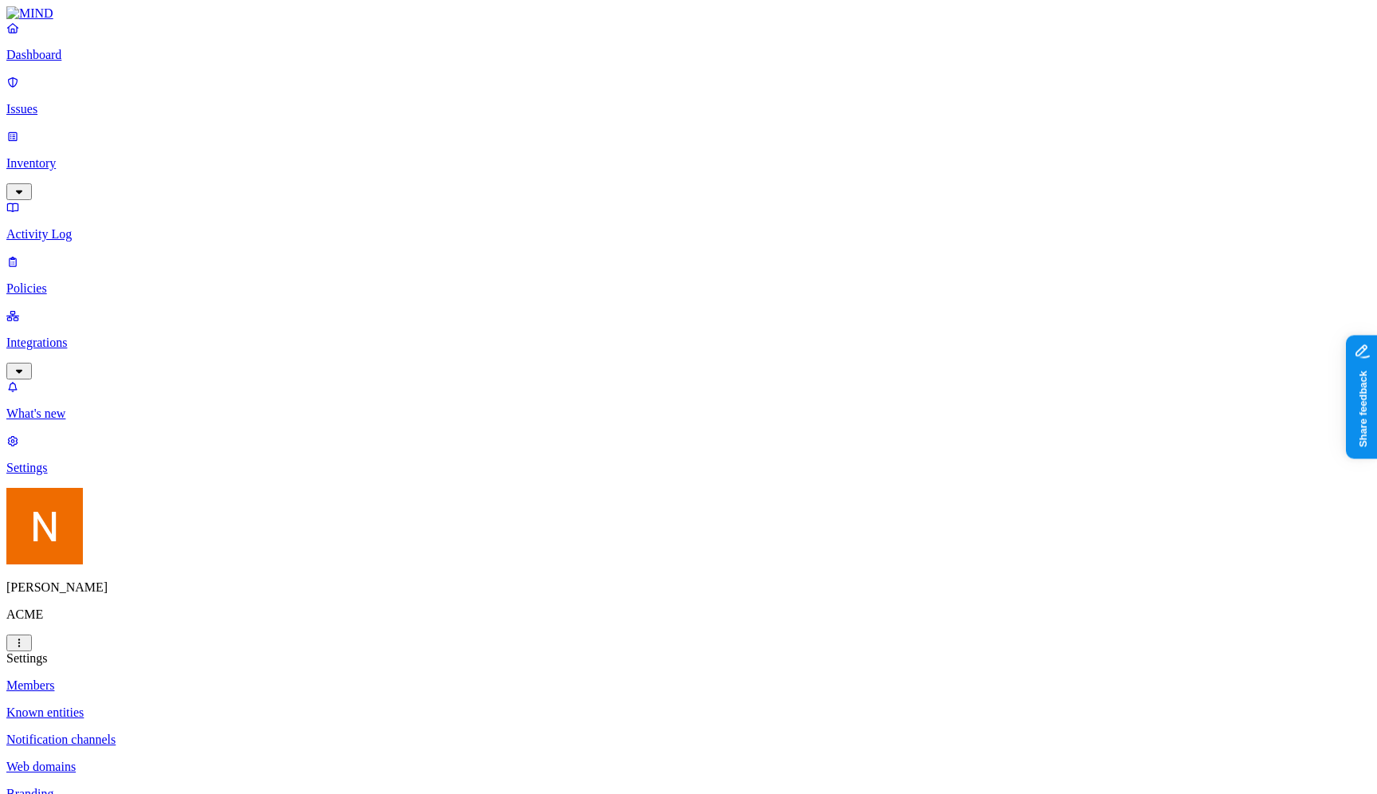
scroll to position [108, 0]
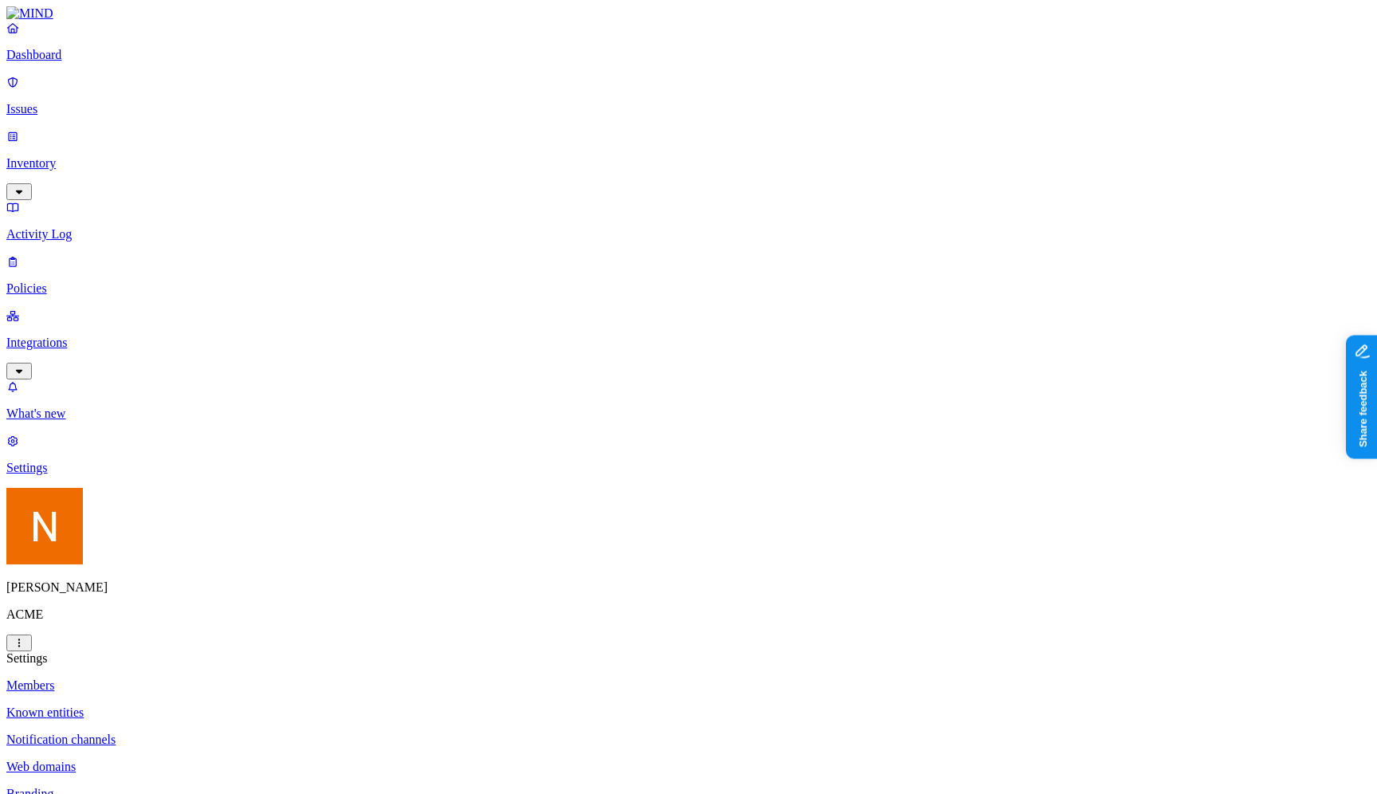
click at [132, 62] on p "Dashboard" at bounding box center [688, 55] width 1365 height 14
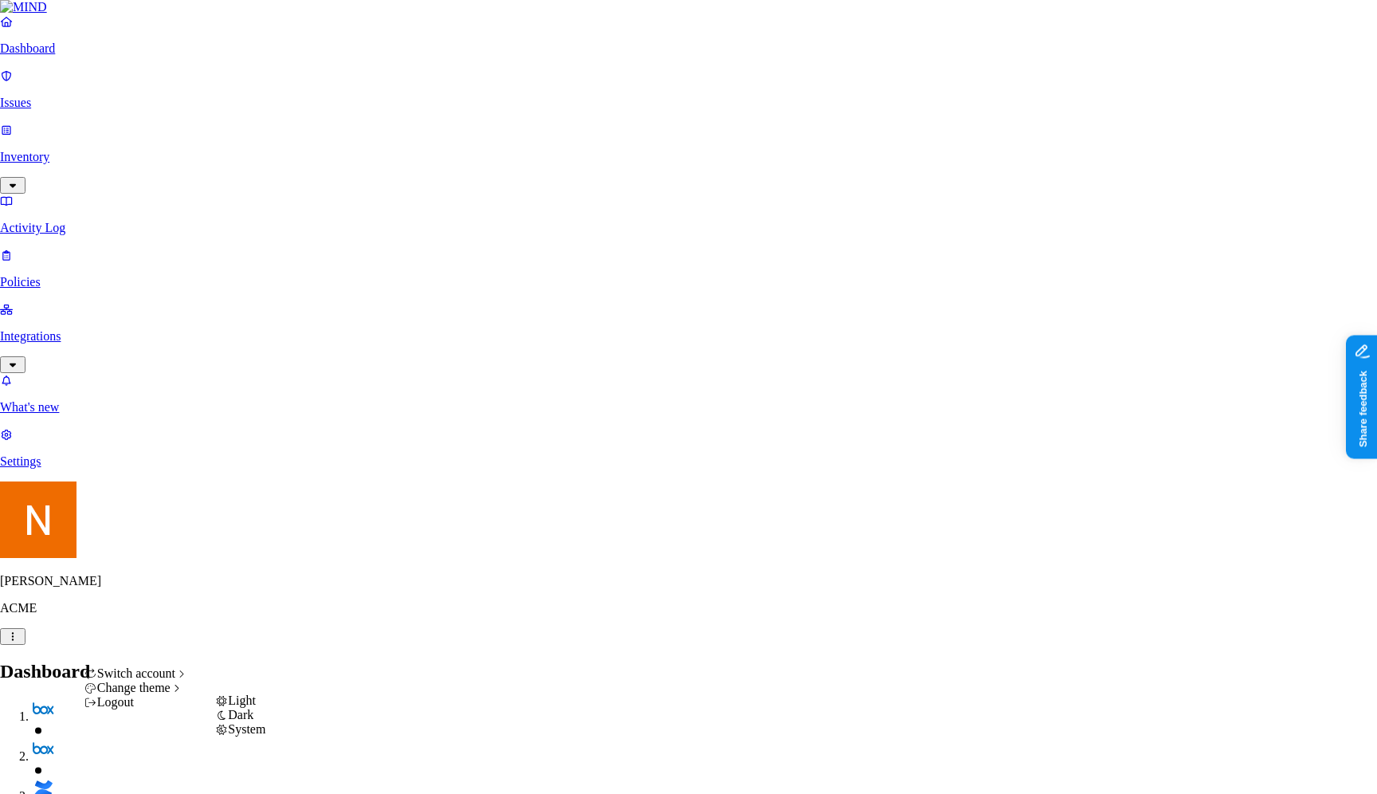
click at [253, 721] on span "Dark" at bounding box center [241, 715] width 26 height 14
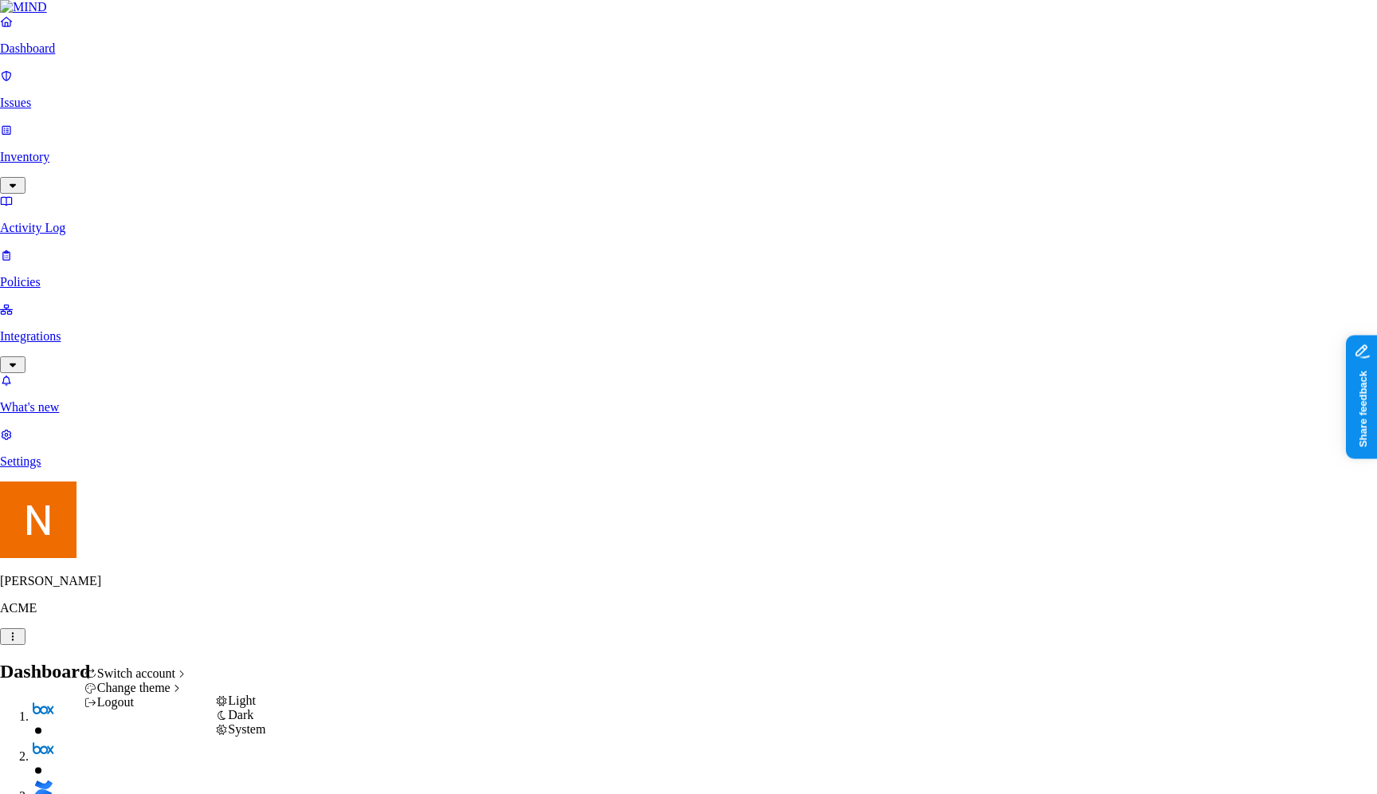
click at [249, 736] on span "System" at bounding box center [246, 729] width 37 height 14
